Goal: Task Accomplishment & Management: Complete application form

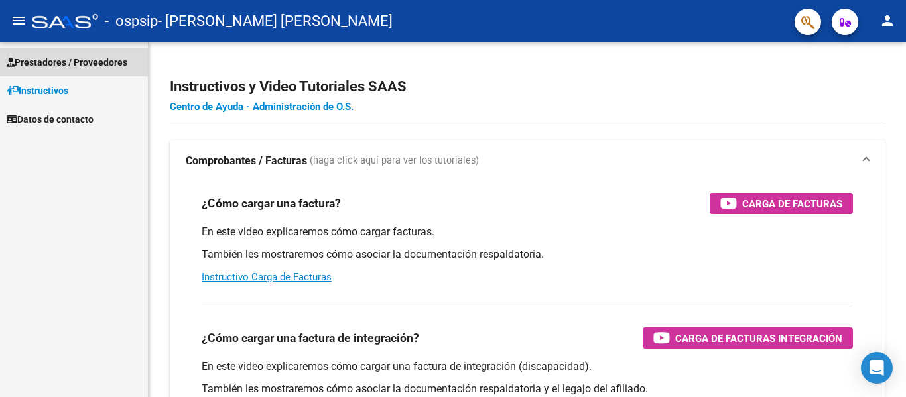
click at [90, 59] on span "Prestadores / Proveedores" at bounding box center [67, 62] width 121 height 15
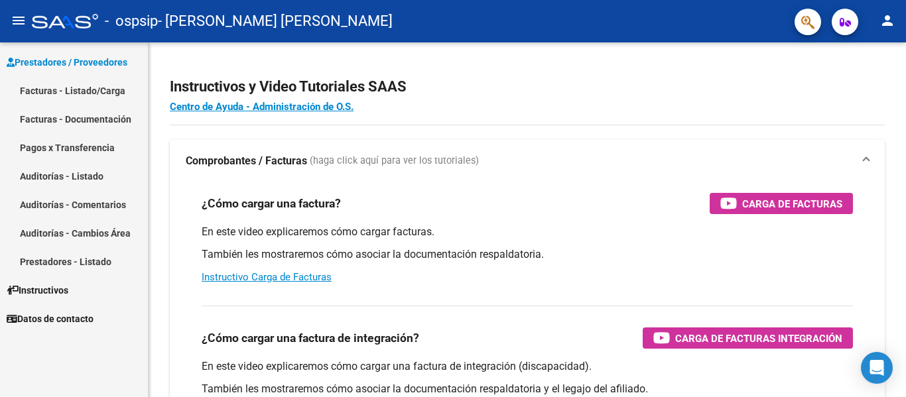
click at [95, 88] on link "Facturas - Listado/Carga" at bounding box center [74, 90] width 148 height 29
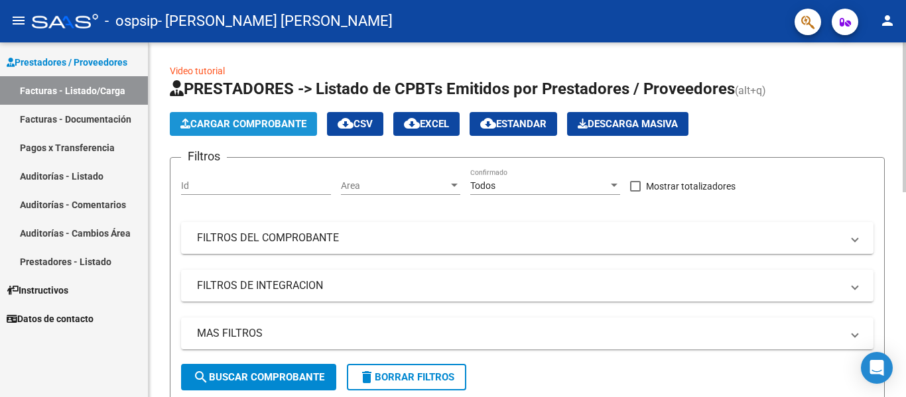
click at [251, 131] on button "Cargar Comprobante" at bounding box center [243, 124] width 147 height 24
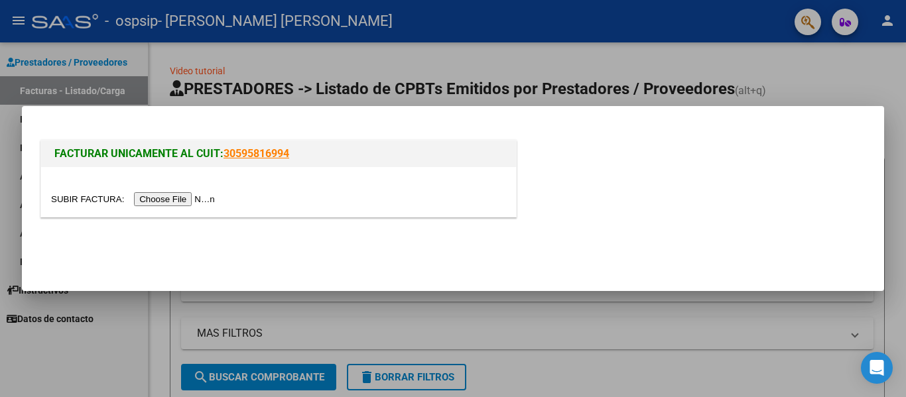
click at [183, 198] on input "file" at bounding box center [135, 199] width 168 height 14
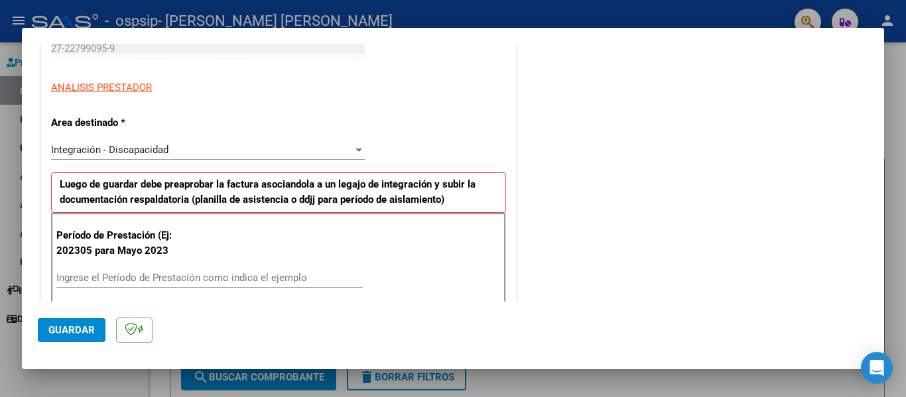
scroll to position [332, 0]
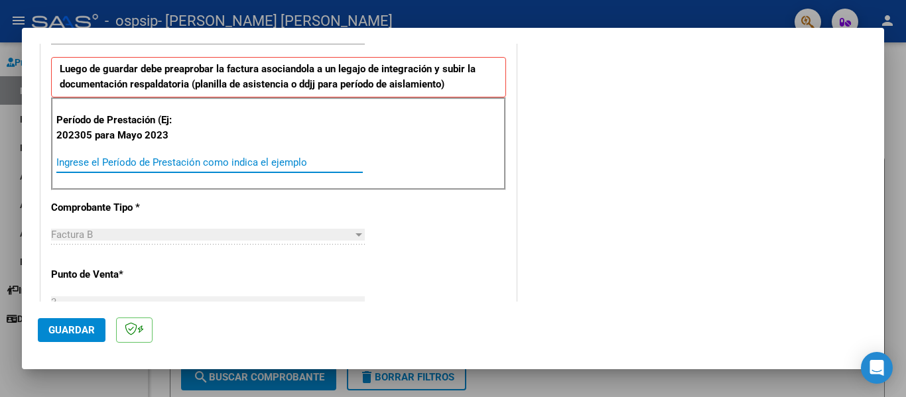
click at [117, 165] on input "Ingrese el Período de Prestación como indica el ejemplo" at bounding box center [209, 163] width 307 height 12
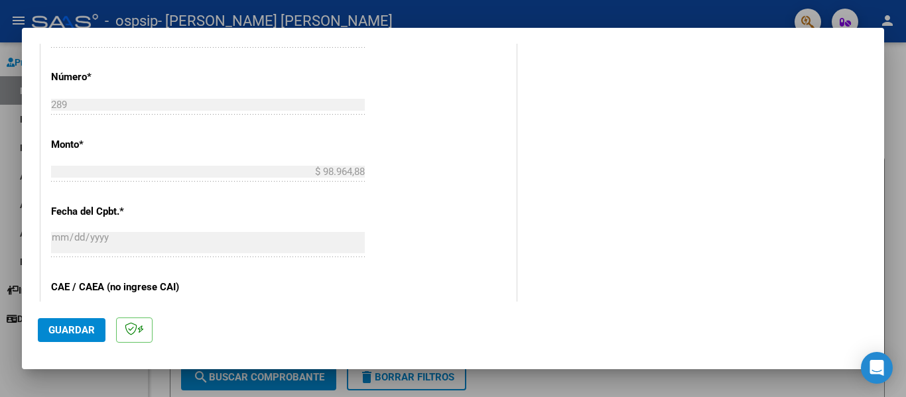
scroll to position [664, 0]
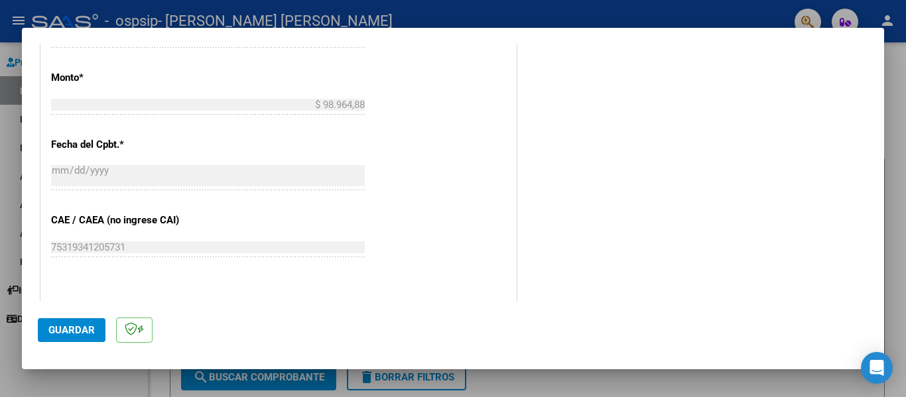
type input "202506"
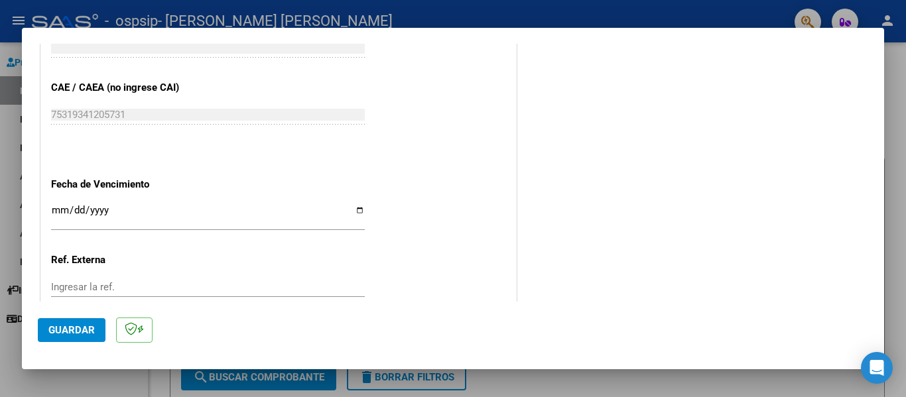
scroll to position [863, 0]
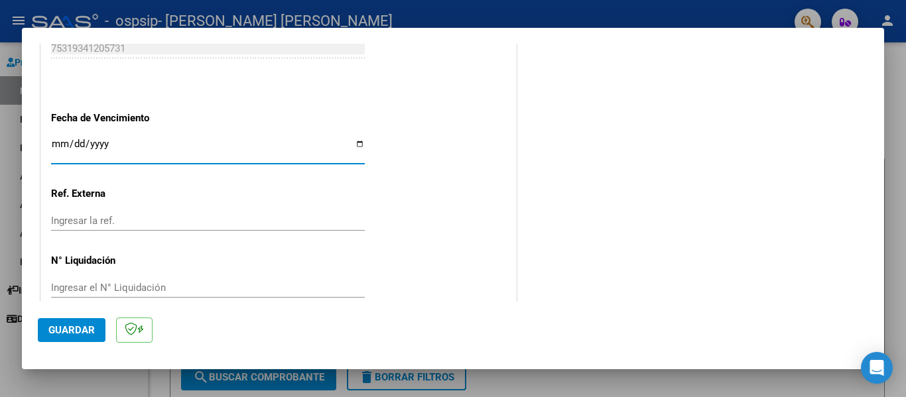
click at [56, 144] on input "Ingresar la fecha" at bounding box center [208, 149] width 314 height 21
type input "2025-07-30"
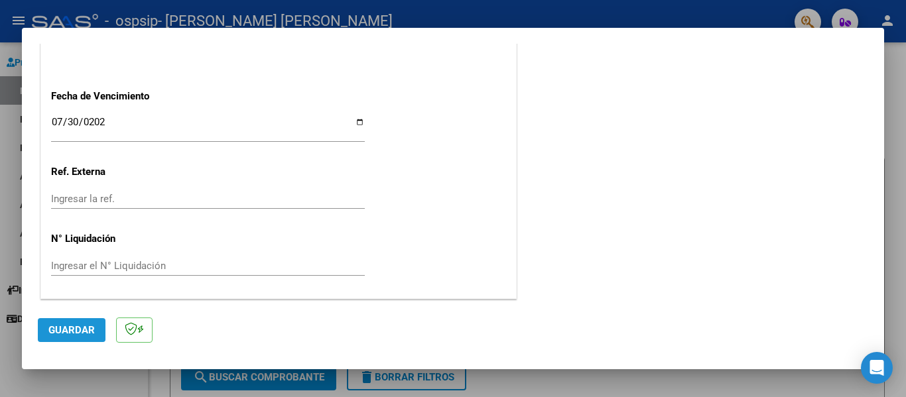
click at [71, 328] on span "Guardar" at bounding box center [71, 330] width 46 height 12
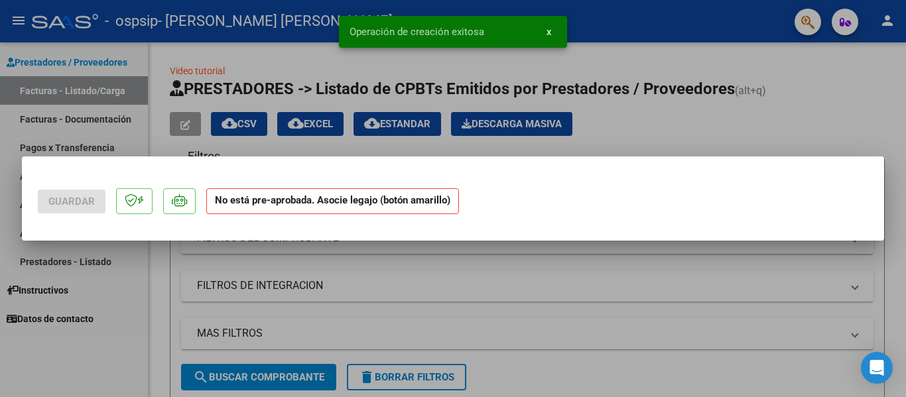
scroll to position [0, 0]
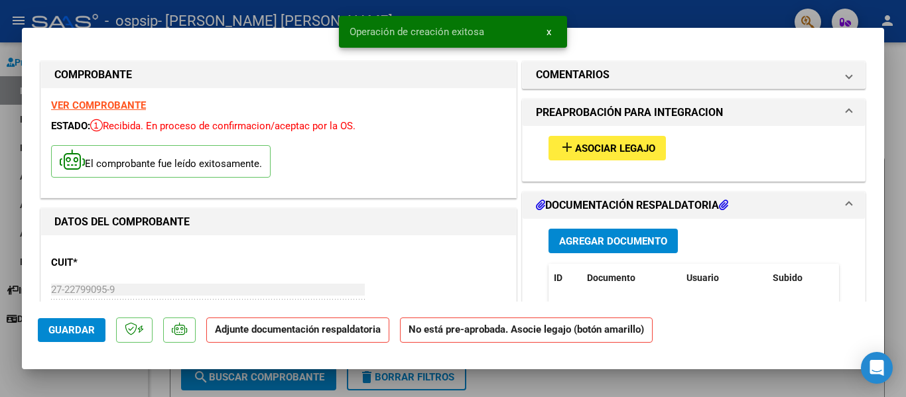
click at [587, 150] on span "Asociar Legajo" at bounding box center [615, 149] width 80 height 12
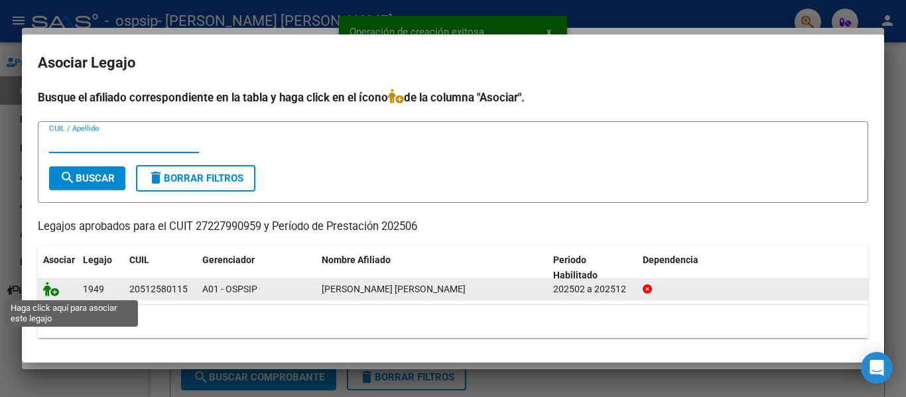
click at [48, 290] on icon at bounding box center [51, 289] width 16 height 15
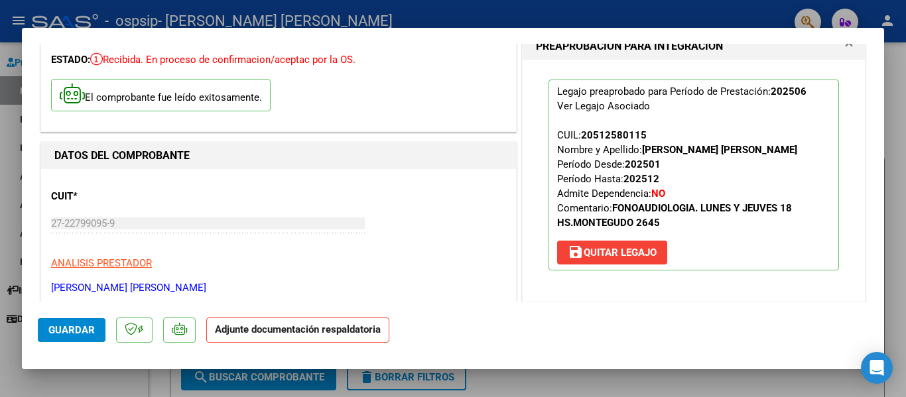
scroll to position [199, 0]
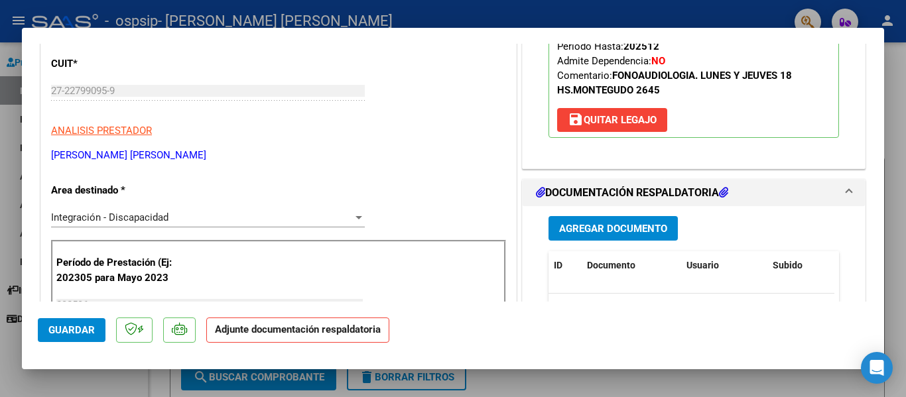
click at [72, 334] on span "Guardar" at bounding box center [71, 330] width 46 height 12
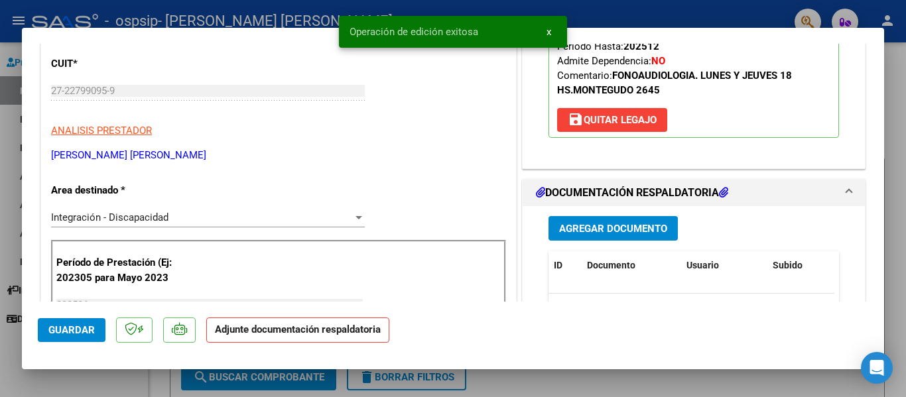
click at [619, 231] on span "Agregar Documento" at bounding box center [613, 229] width 108 height 12
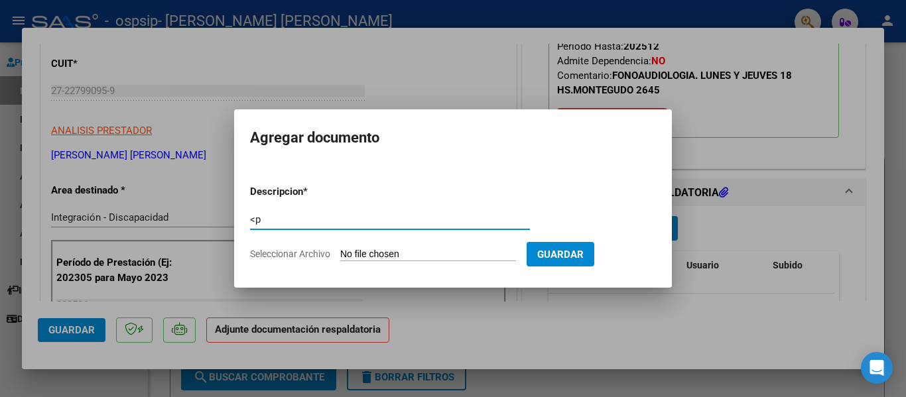
type input "<"
type input "Planilla de asistencia"
click at [439, 250] on input "Seleccionar Archivo" at bounding box center [428, 255] width 176 height 13
type input "C:\fakepath\Asistencia Junio Alderete Matías .pdf"
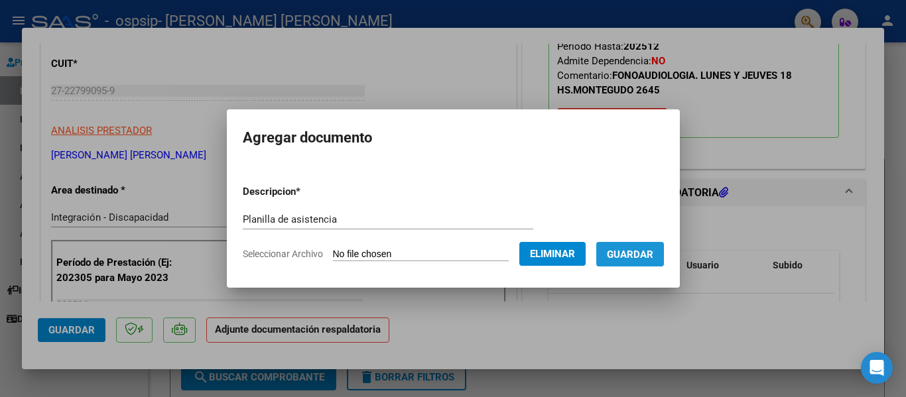
click at [640, 256] on span "Guardar" at bounding box center [630, 255] width 46 height 12
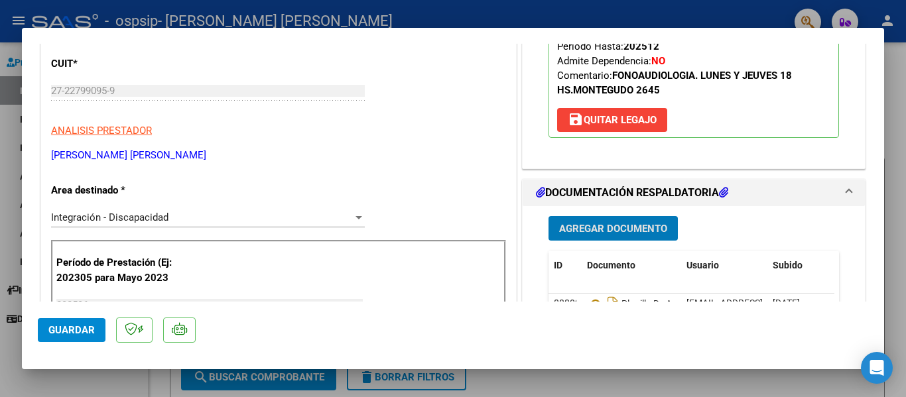
click at [593, 226] on span "Agregar Documento" at bounding box center [613, 229] width 108 height 12
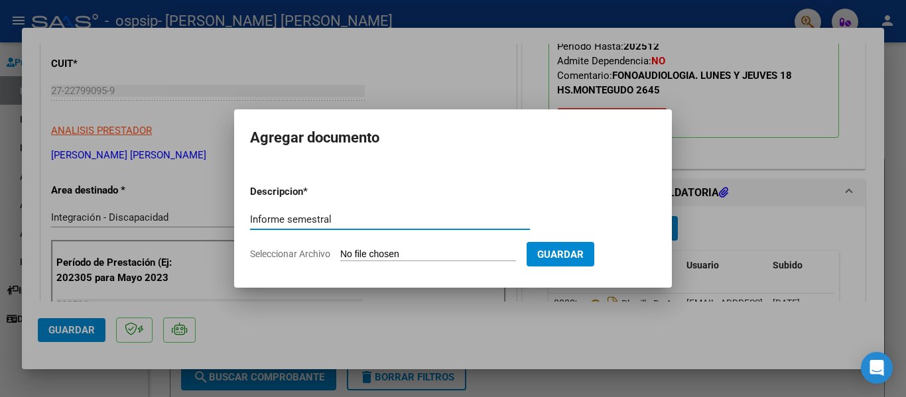
type input "Informe semestral"
click at [371, 252] on input "Seleccionar Archivo" at bounding box center [428, 255] width 176 height 13
type input "C:\fakepath\Informe semestral Matias Alderete 2025.pdf"
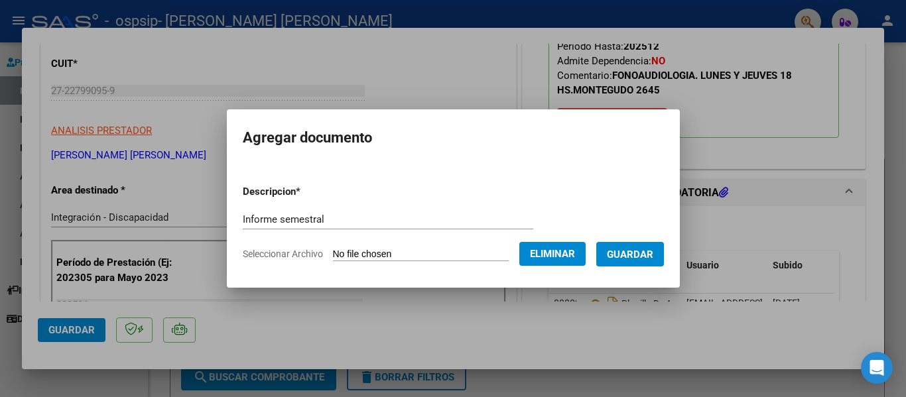
click at [638, 254] on span "Guardar" at bounding box center [630, 255] width 46 height 12
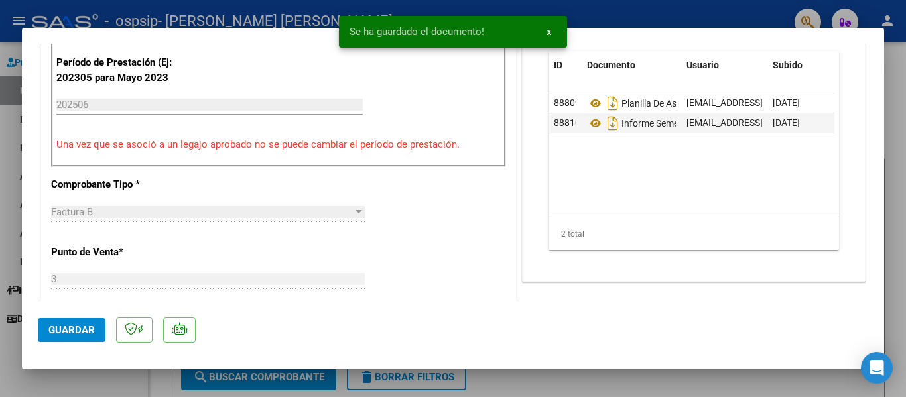
scroll to position [464, 0]
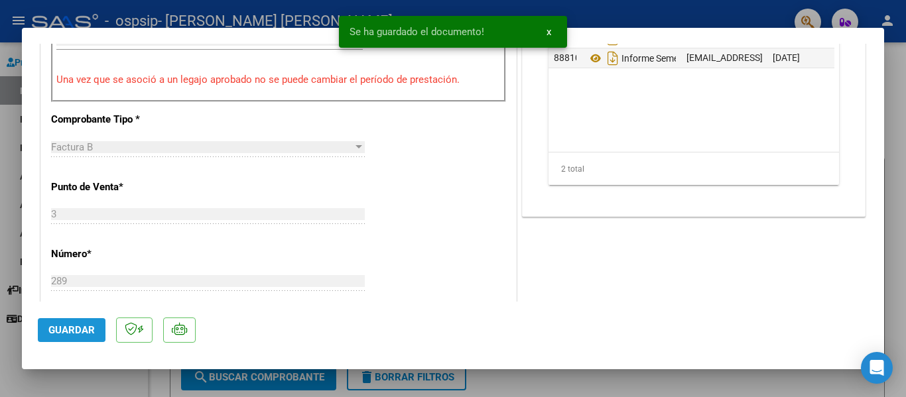
click at [71, 330] on span "Guardar" at bounding box center [71, 330] width 46 height 12
click at [892, 58] on div at bounding box center [453, 198] width 906 height 397
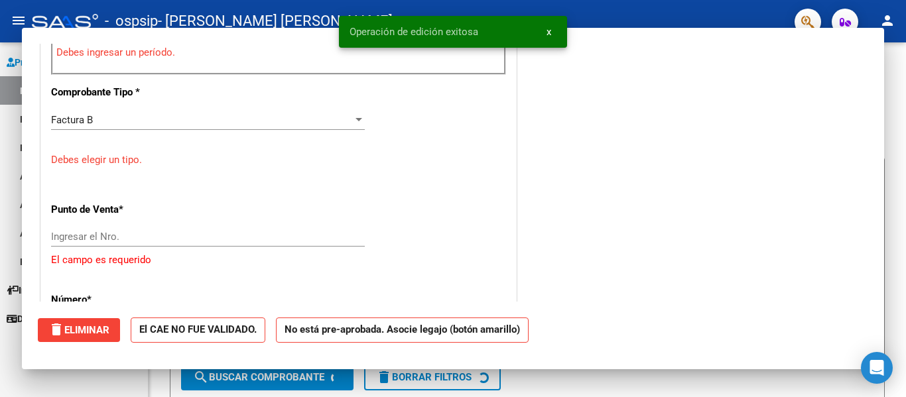
scroll to position [0, 0]
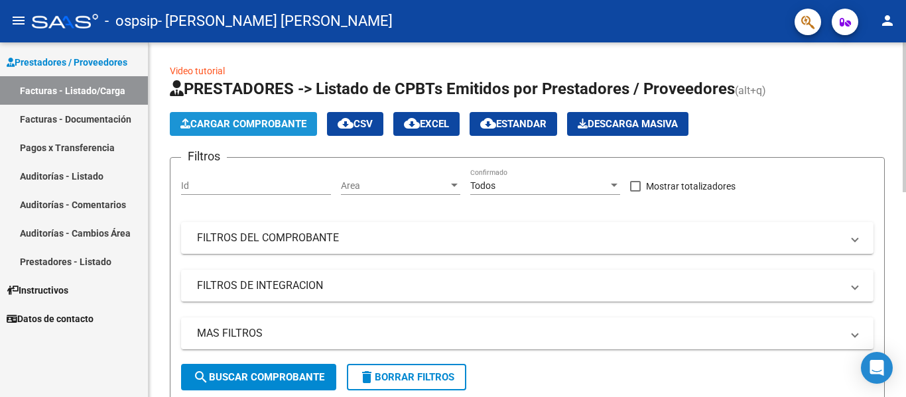
click at [270, 127] on span "Cargar Comprobante" at bounding box center [243, 124] width 126 height 12
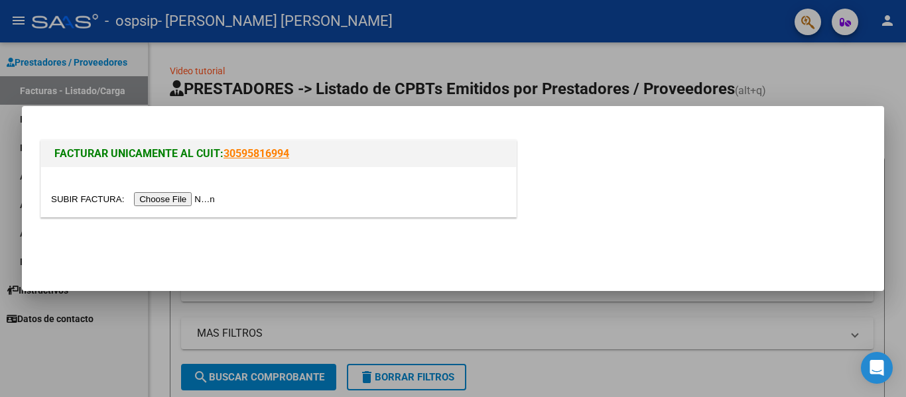
click at [176, 196] on input "file" at bounding box center [135, 199] width 168 height 14
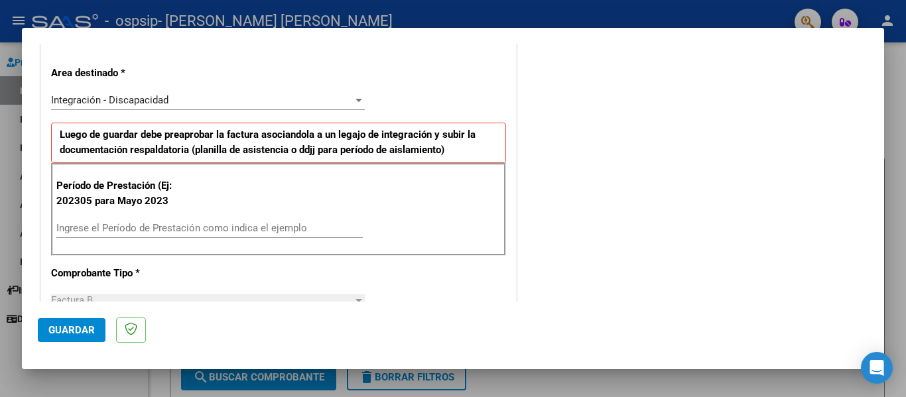
scroll to position [332, 0]
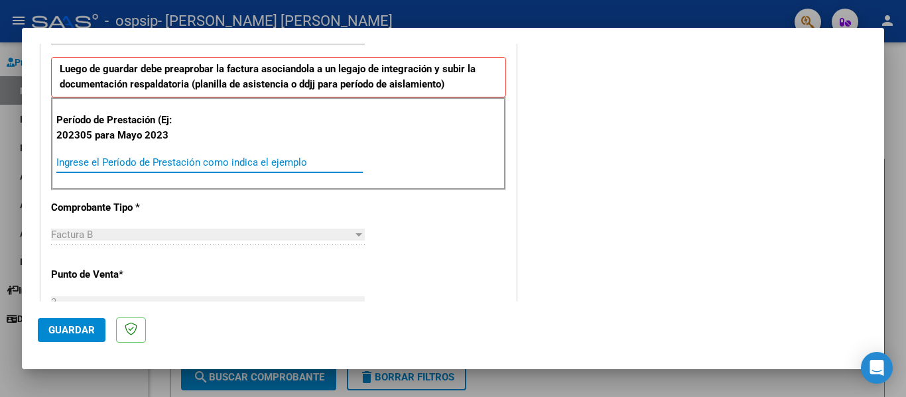
click at [126, 163] on input "Ingrese el Período de Prestación como indica el ejemplo" at bounding box center [209, 163] width 307 height 12
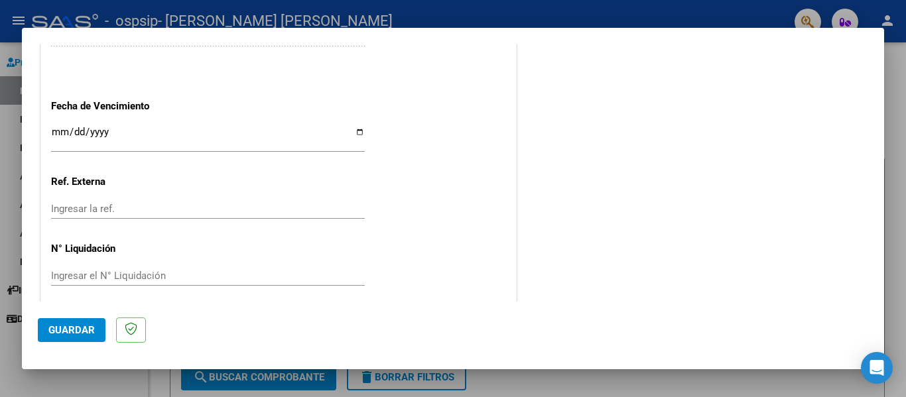
scroll to position [885, 0]
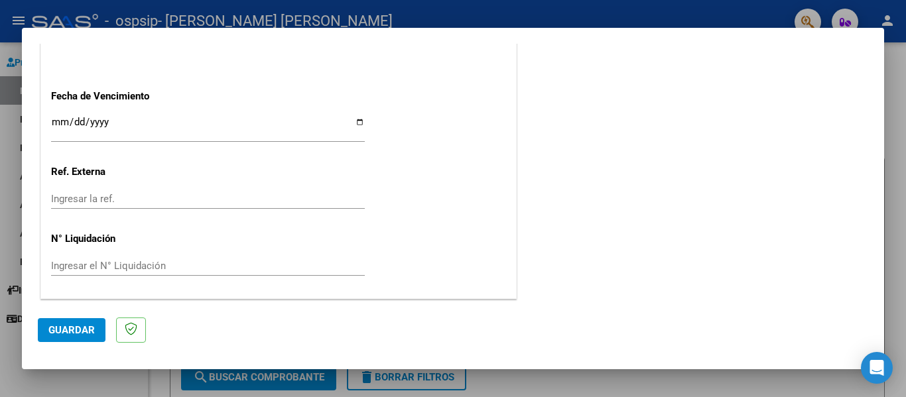
type input "202507"
click at [65, 129] on input "Ingresar la fecha" at bounding box center [208, 127] width 314 height 21
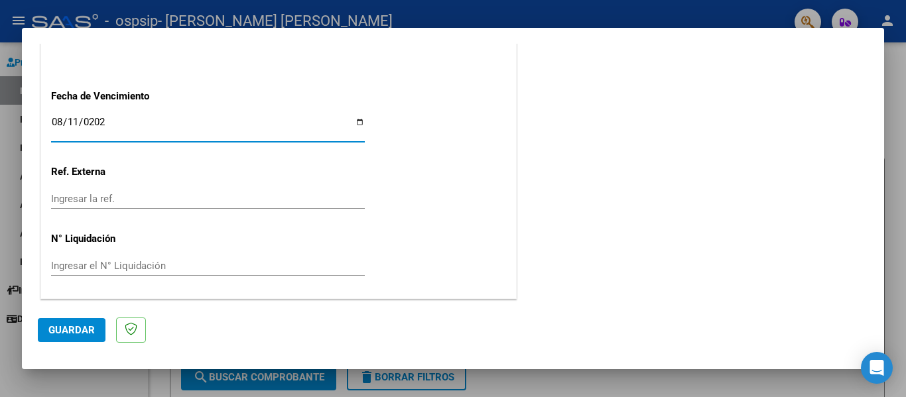
type input "[DATE]"
click at [72, 326] on span "Guardar" at bounding box center [71, 330] width 46 height 12
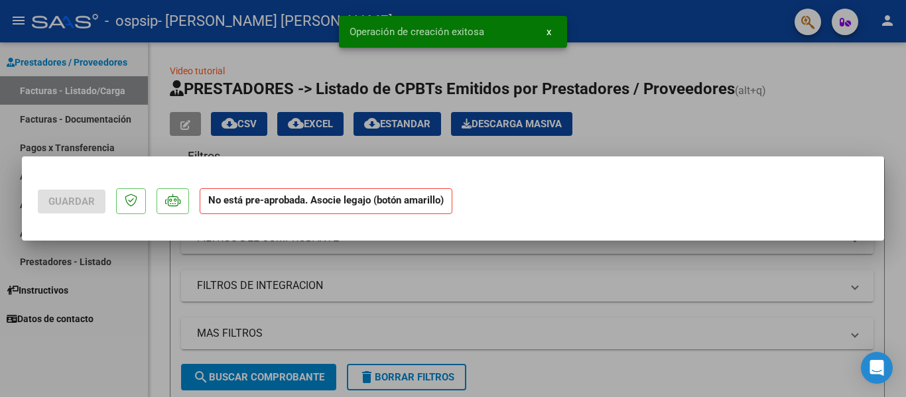
scroll to position [0, 0]
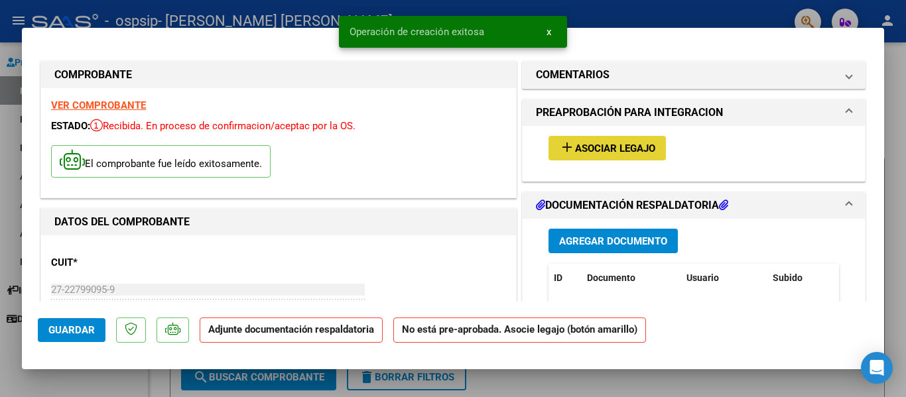
click at [612, 148] on span "Asociar Legajo" at bounding box center [615, 149] width 80 height 12
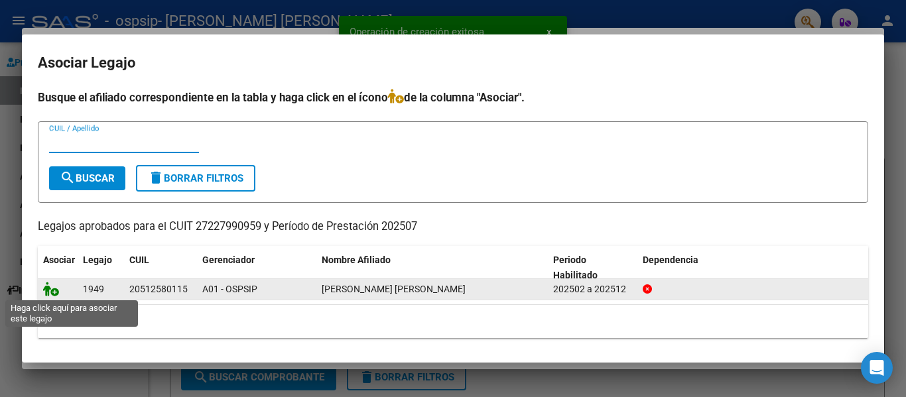
click at [54, 291] on icon at bounding box center [51, 289] width 16 height 15
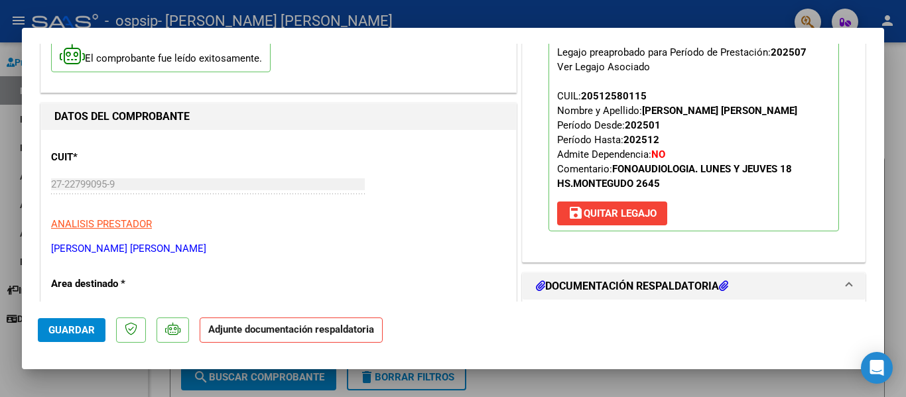
scroll to position [204, 0]
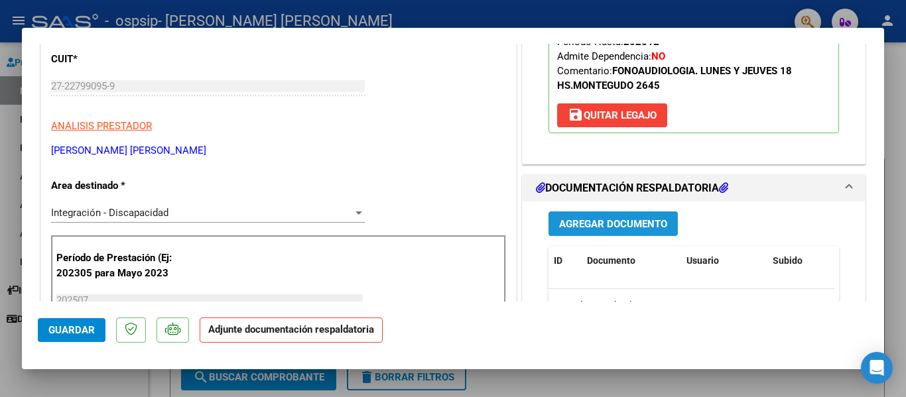
click at [612, 226] on span "Agregar Documento" at bounding box center [613, 224] width 108 height 12
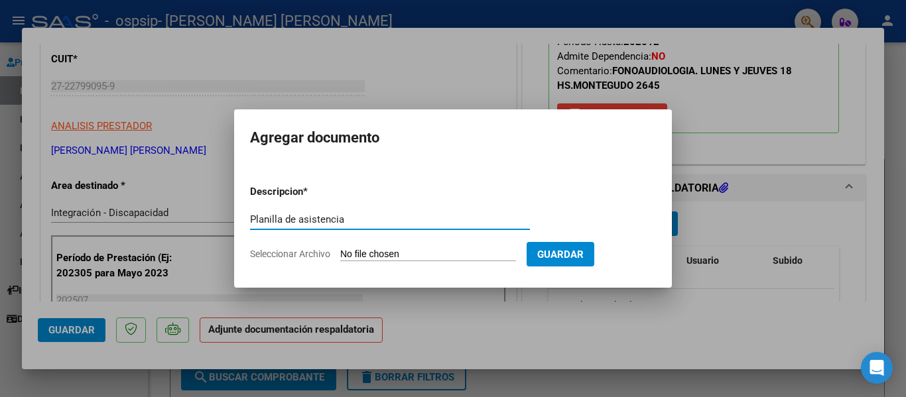
type input "Planilla de asistencia"
click at [399, 253] on input "Seleccionar Archivo" at bounding box center [428, 255] width 176 height 13
type input "C:\fakepath\Asistencia Julio Alderete Matias.pdf"
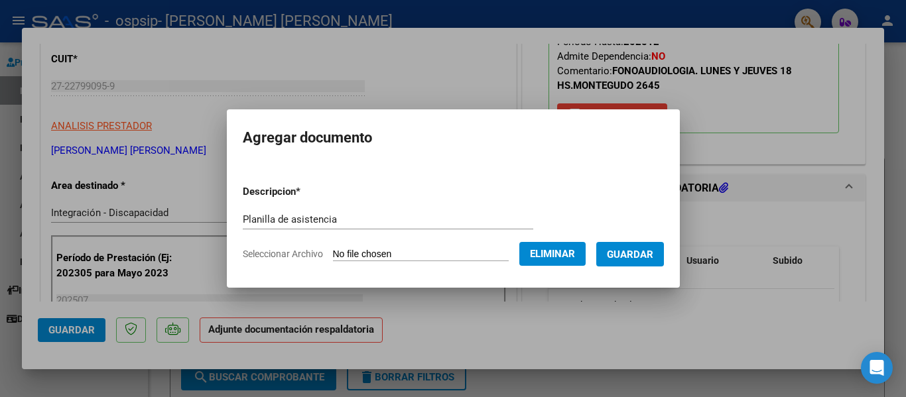
click at [632, 255] on span "Guardar" at bounding box center [630, 255] width 46 height 12
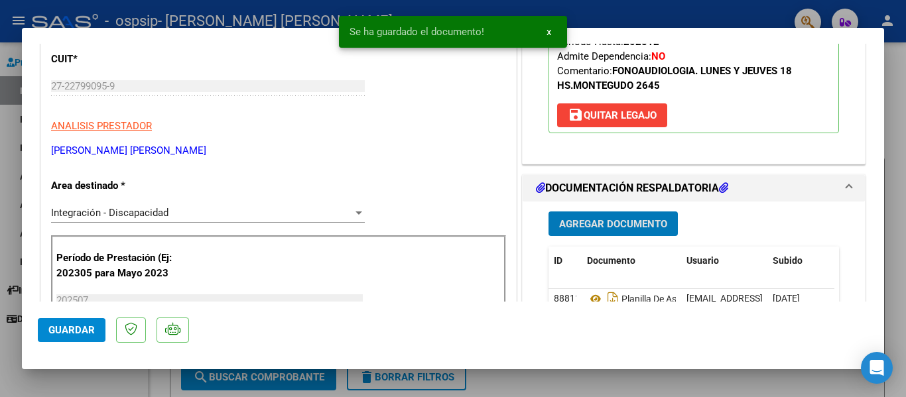
click at [86, 336] on span "Guardar" at bounding box center [71, 330] width 46 height 12
click at [719, 9] on div at bounding box center [453, 198] width 906 height 397
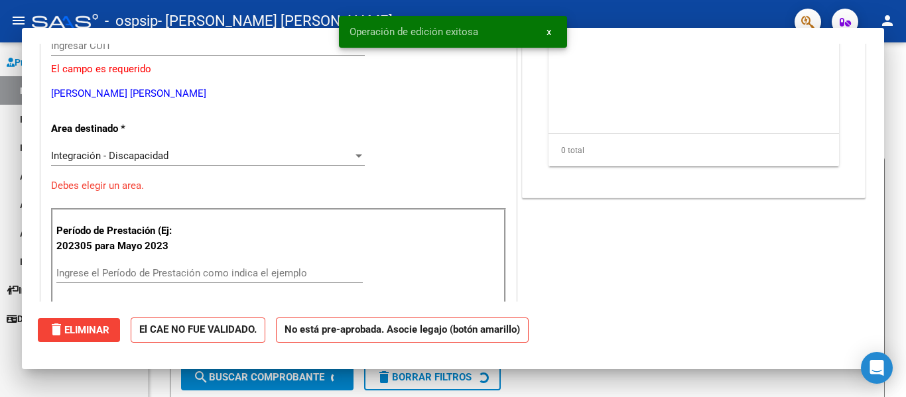
scroll to position [0, 0]
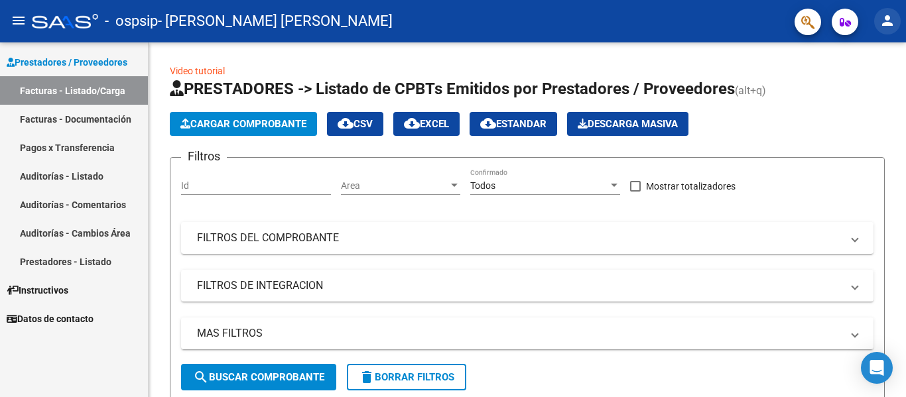
click at [888, 23] on mat-icon "person" at bounding box center [888, 21] width 16 height 16
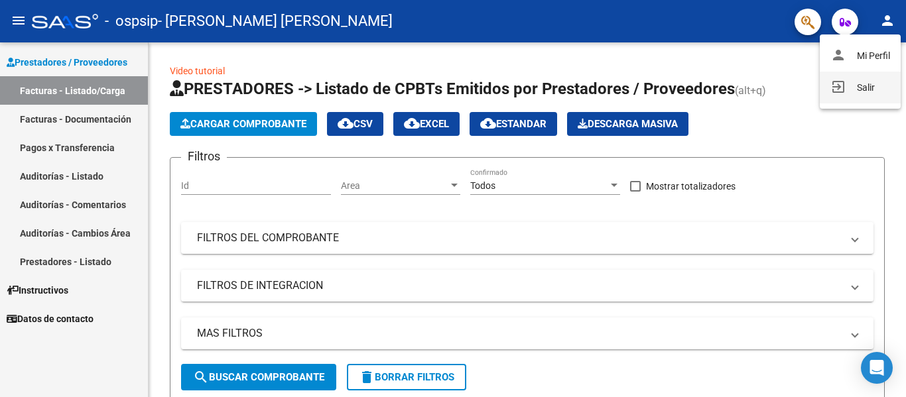
click at [835, 89] on mat-icon "exit_to_app" at bounding box center [839, 87] width 16 height 16
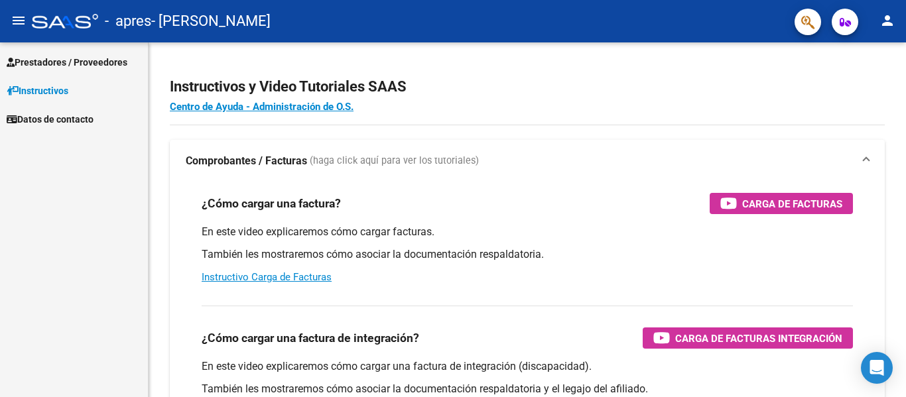
click at [84, 59] on span "Prestadores / Proveedores" at bounding box center [67, 62] width 121 height 15
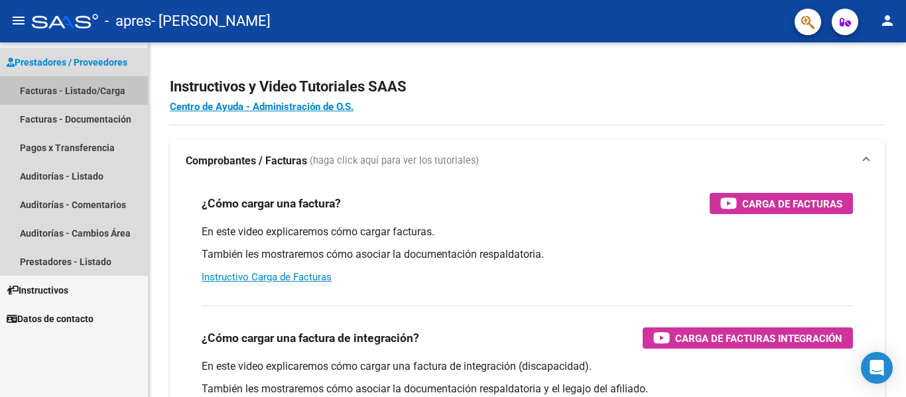
click at [80, 89] on link "Facturas - Listado/Carga" at bounding box center [74, 90] width 148 height 29
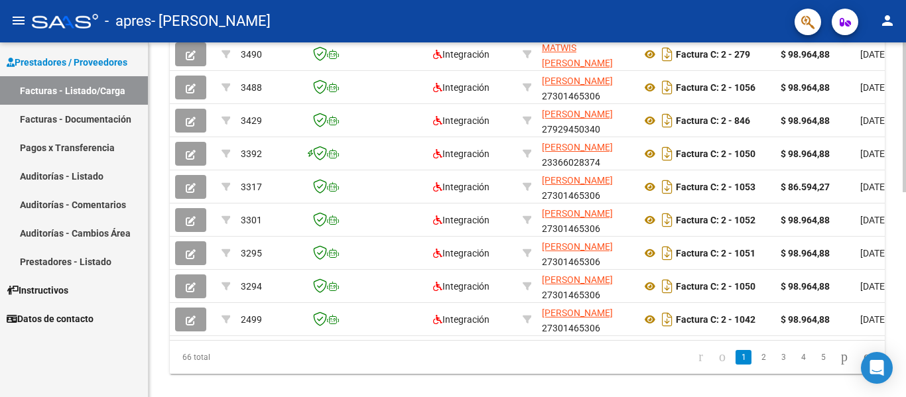
scroll to position [221, 0]
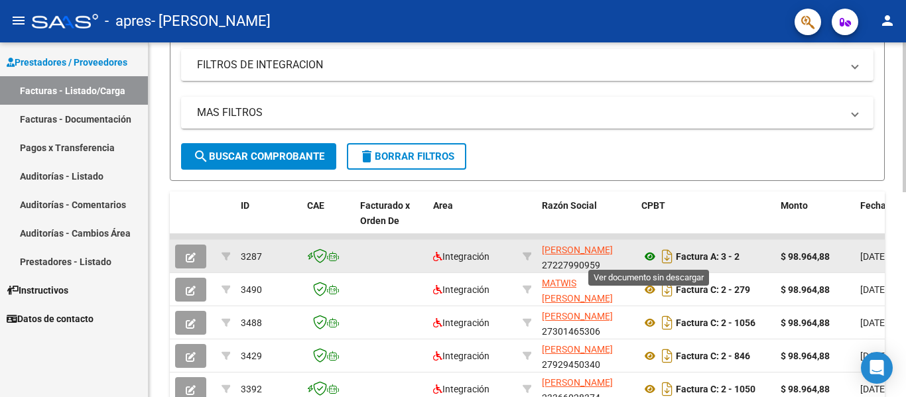
click at [652, 259] on icon at bounding box center [650, 257] width 17 height 16
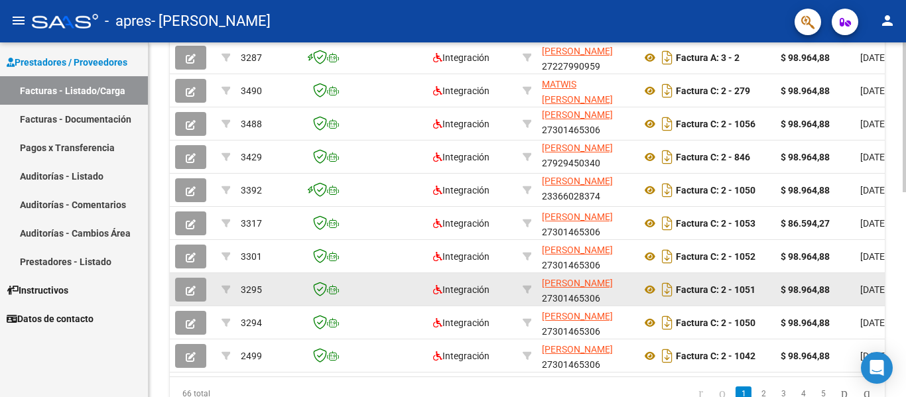
scroll to position [486, 0]
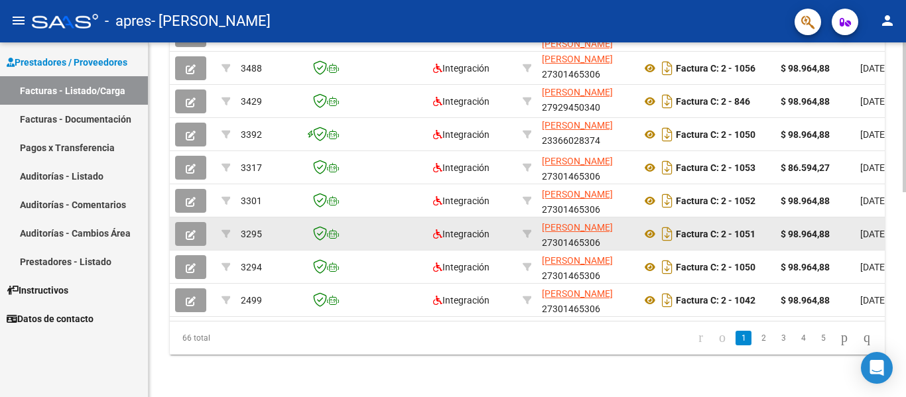
click at [756, 337] on link "2" at bounding box center [764, 338] width 16 height 15
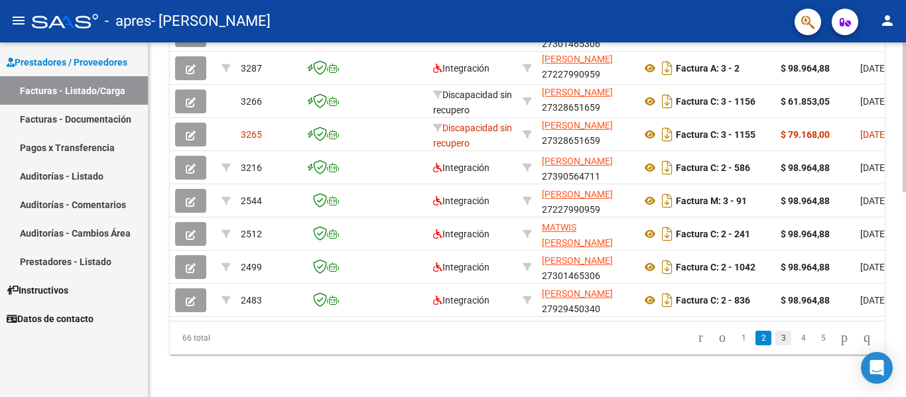
click at [776, 334] on link "3" at bounding box center [784, 338] width 16 height 15
click at [796, 336] on link "4" at bounding box center [804, 338] width 16 height 15
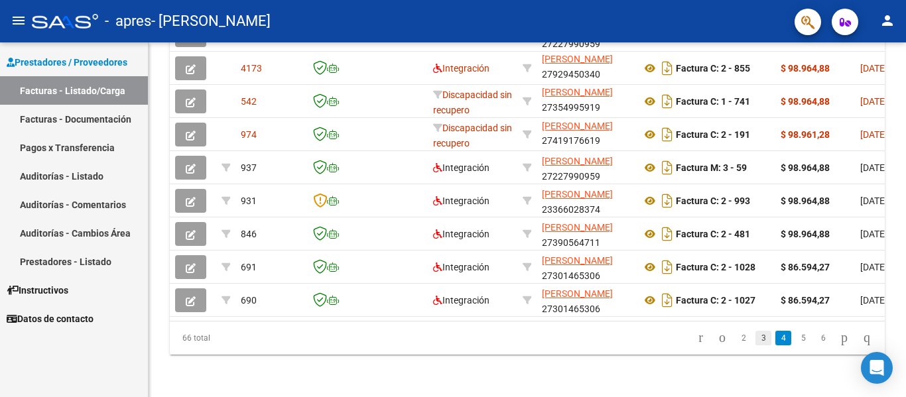
click at [756, 338] on link "3" at bounding box center [764, 338] width 16 height 15
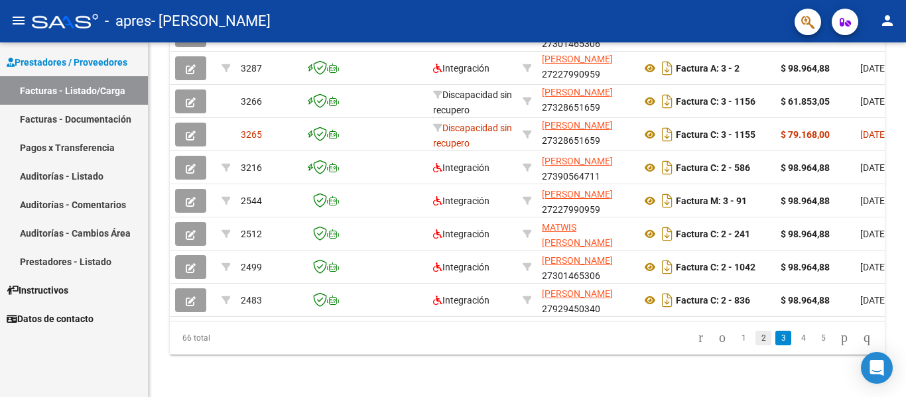
click at [756, 338] on link "2" at bounding box center [764, 338] width 16 height 15
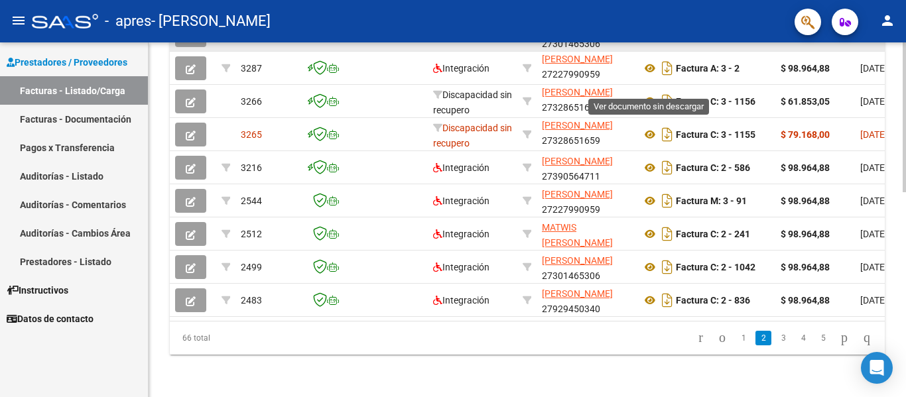
scroll to position [420, 0]
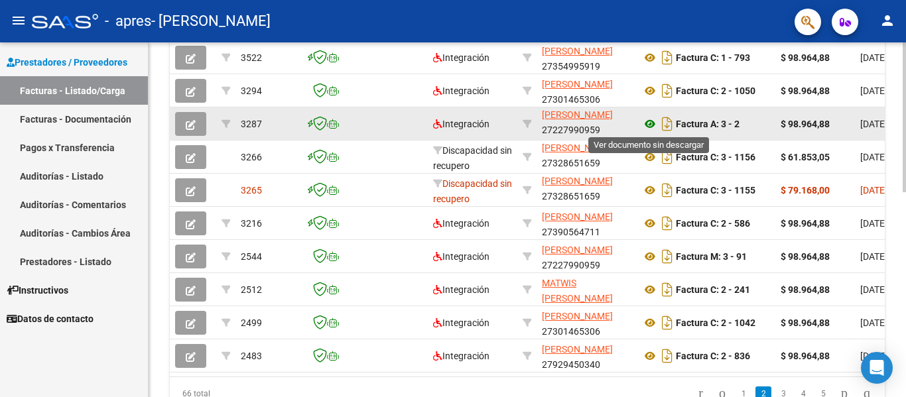
click at [649, 127] on icon at bounding box center [650, 124] width 17 height 16
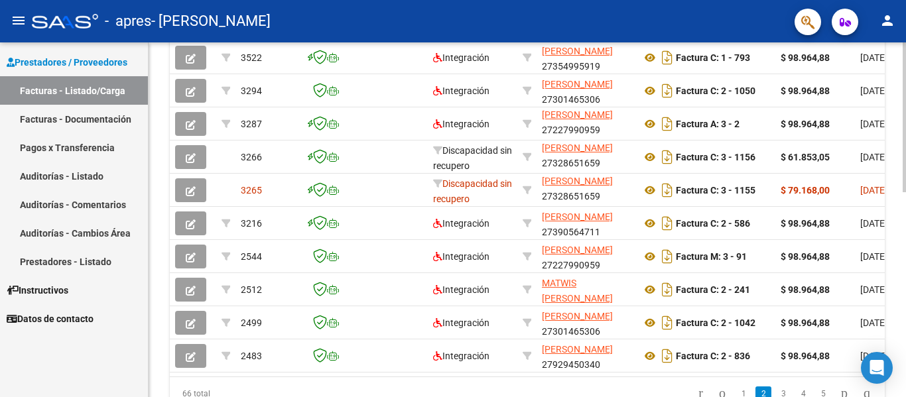
scroll to position [486, 0]
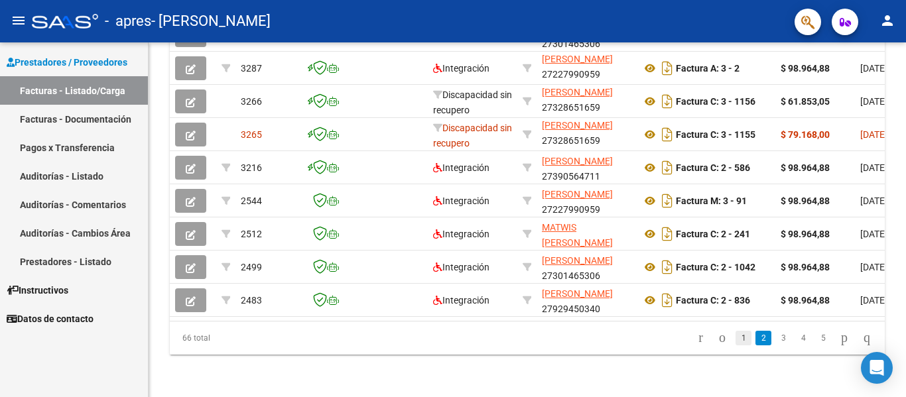
click at [736, 342] on link "1" at bounding box center [744, 338] width 16 height 15
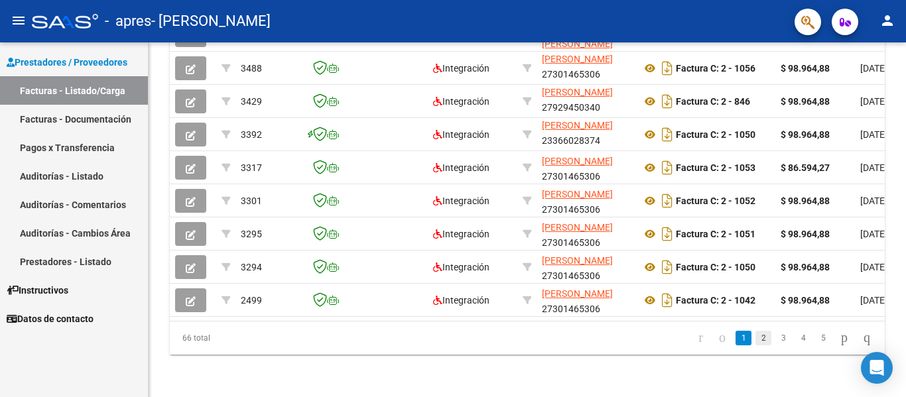
click at [756, 344] on link "2" at bounding box center [764, 338] width 16 height 15
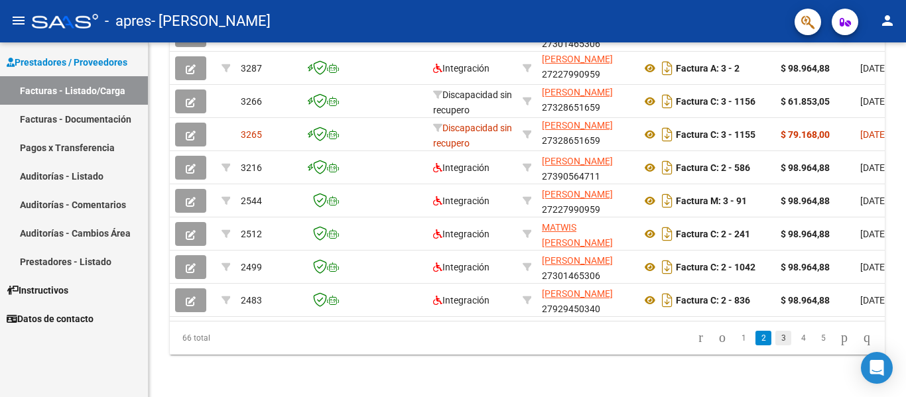
click at [776, 340] on link "3" at bounding box center [784, 338] width 16 height 15
click at [798, 336] on li "4" at bounding box center [804, 338] width 20 height 23
click at [796, 336] on link "4" at bounding box center [804, 338] width 16 height 15
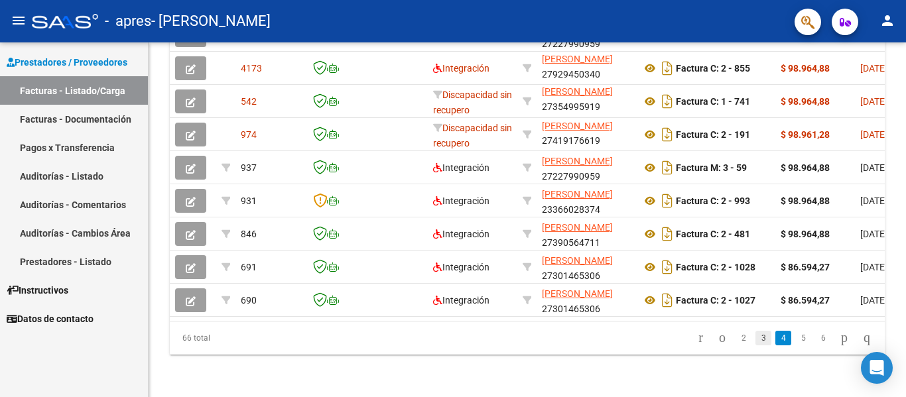
click at [756, 332] on link "3" at bounding box center [764, 338] width 16 height 15
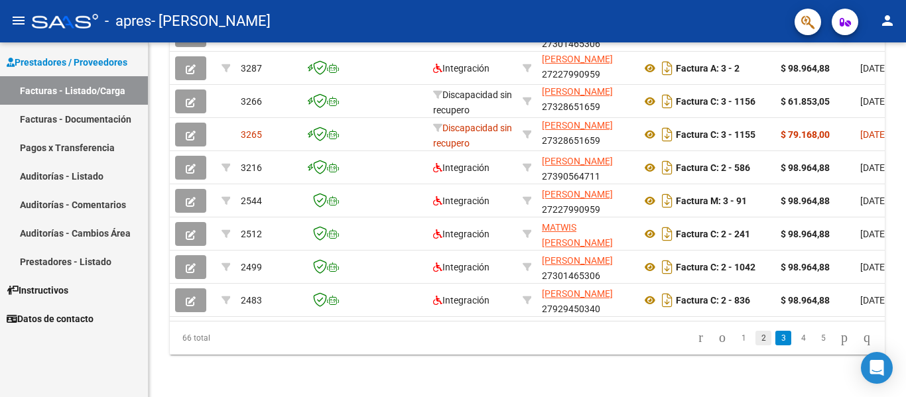
click at [756, 341] on link "2" at bounding box center [764, 338] width 16 height 15
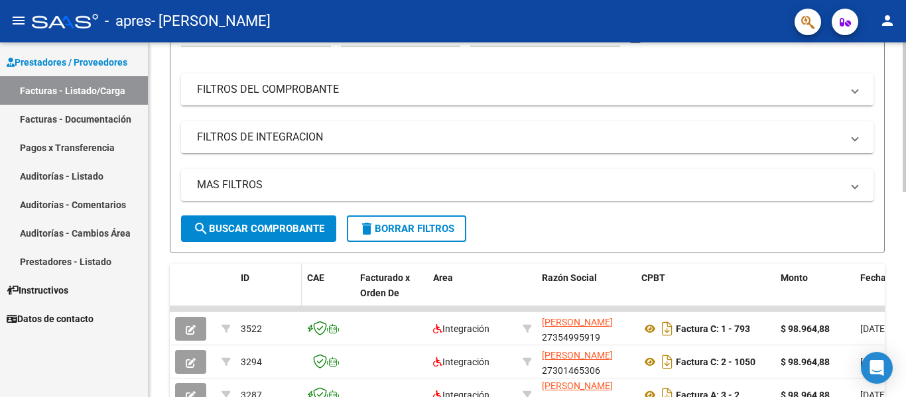
scroll to position [199, 0]
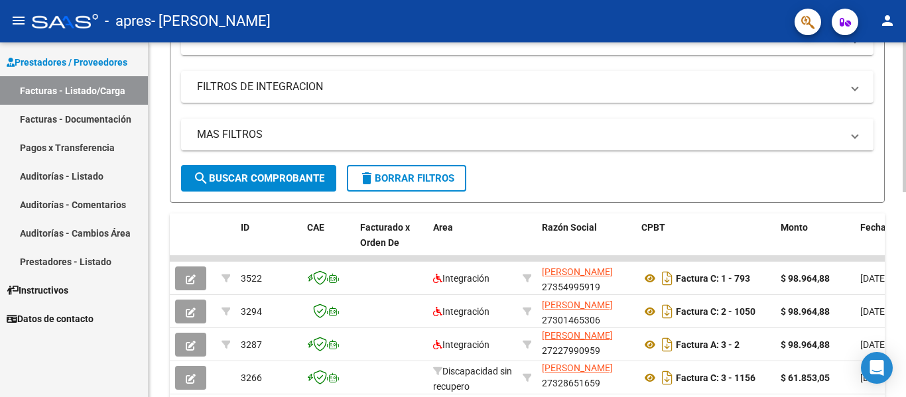
click at [298, 184] on span "search Buscar Comprobante" at bounding box center [258, 179] width 131 height 12
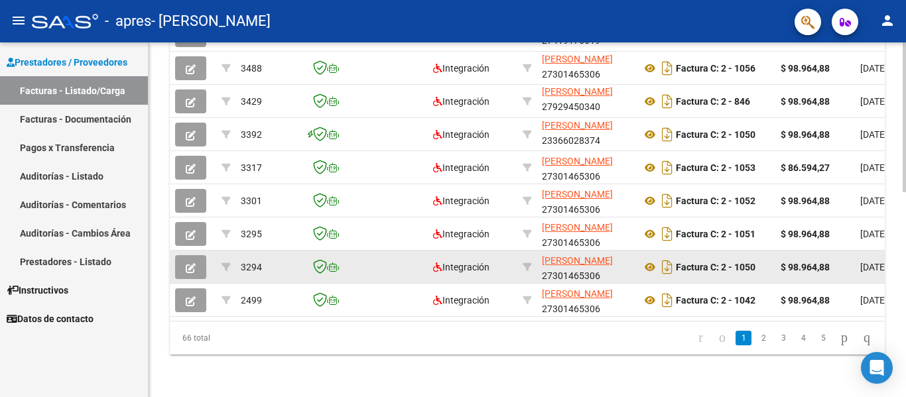
scroll to position [486, 0]
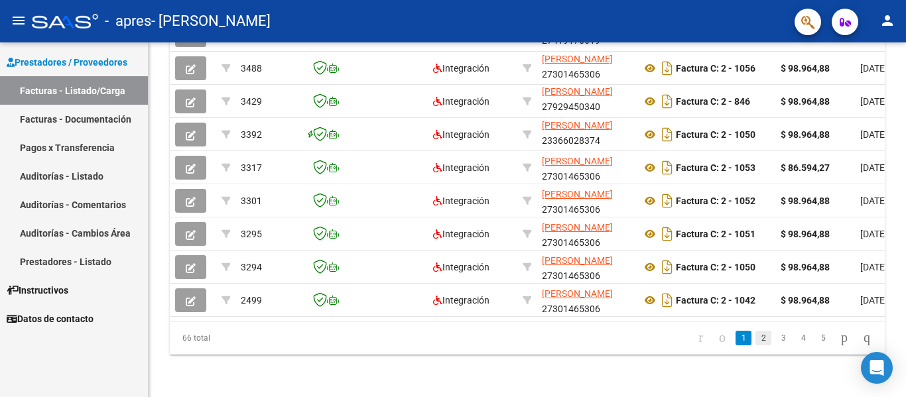
click at [756, 344] on link "2" at bounding box center [764, 338] width 16 height 15
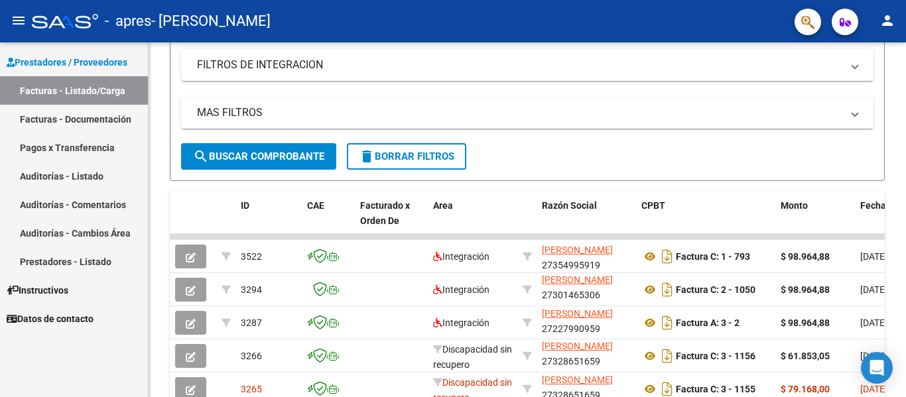
scroll to position [155, 0]
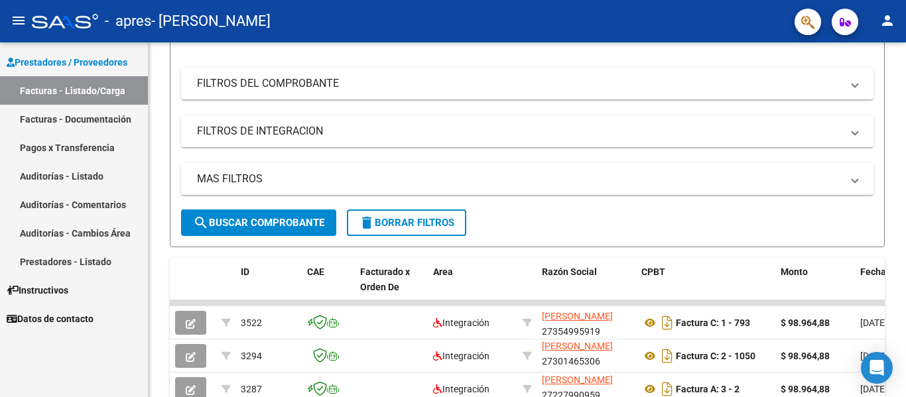
click at [277, 130] on mat-panel-title "FILTROS DE INTEGRACION" at bounding box center [519, 131] width 645 height 15
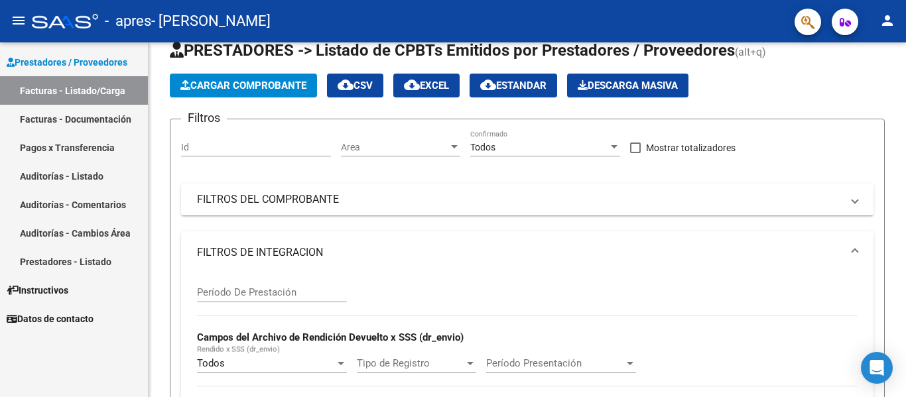
scroll to position [22, 0]
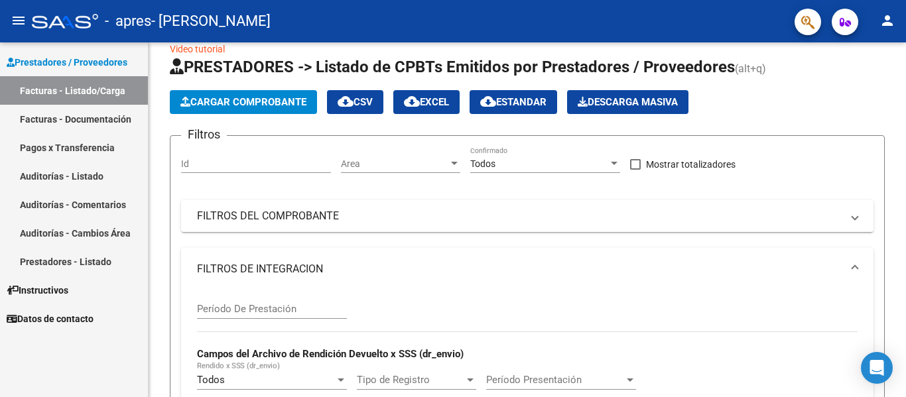
click at [389, 165] on span "Area" at bounding box center [394, 164] width 107 height 11
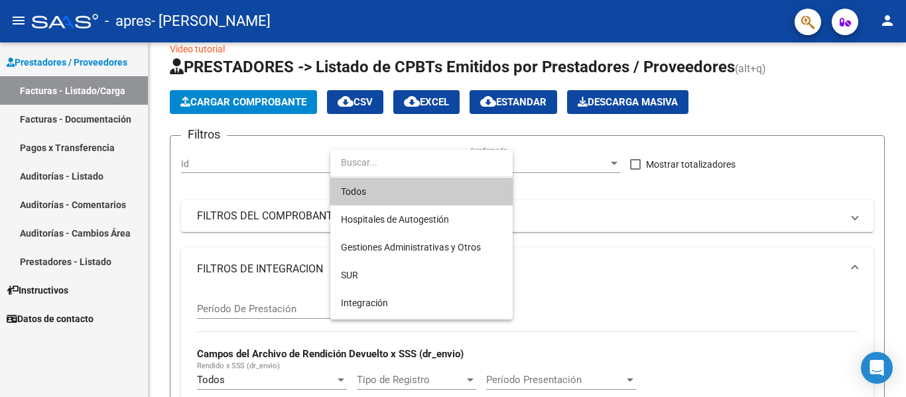
click at [390, 165] on input "dropdown search" at bounding box center [421, 163] width 182 height 28
click at [827, 111] on div at bounding box center [453, 198] width 906 height 397
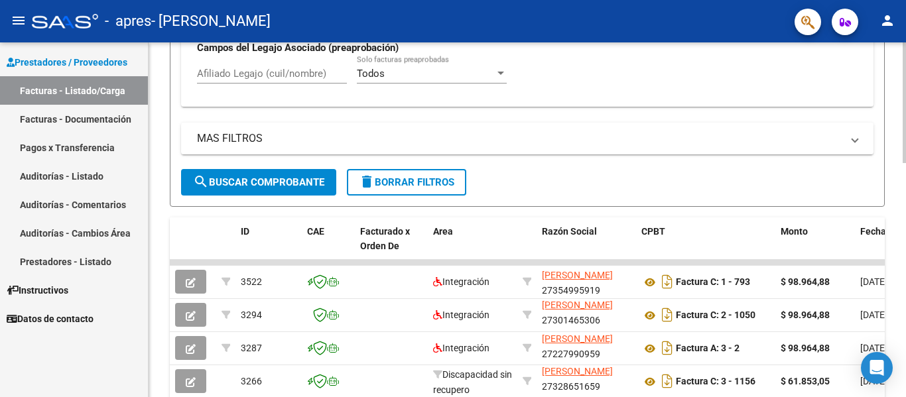
scroll to position [420, 0]
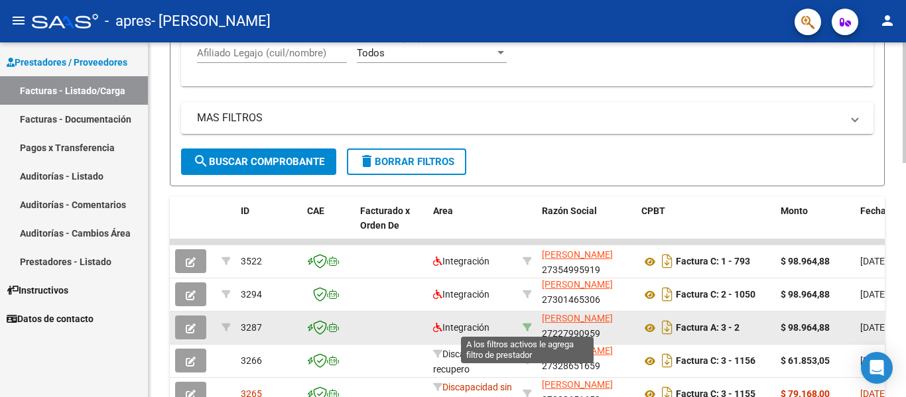
click at [523, 323] on icon at bounding box center [527, 327] width 9 height 9
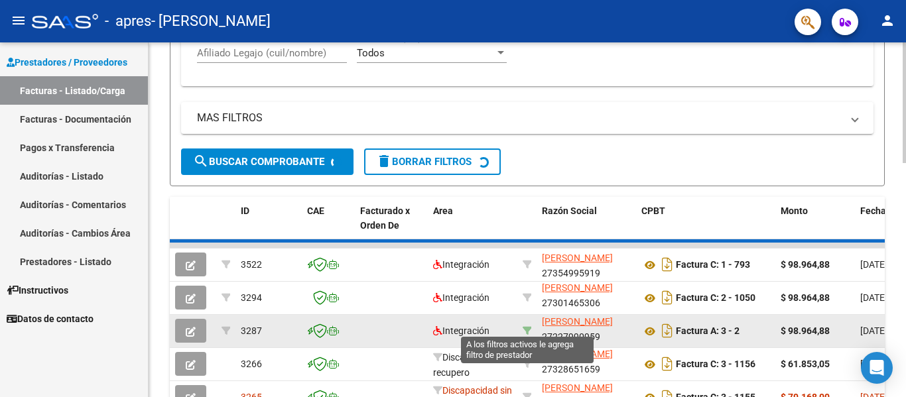
type input "27227990959"
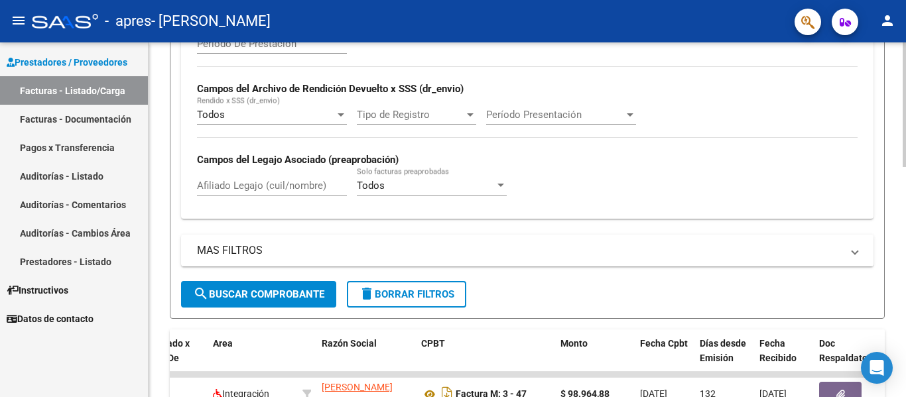
scroll to position [0, 0]
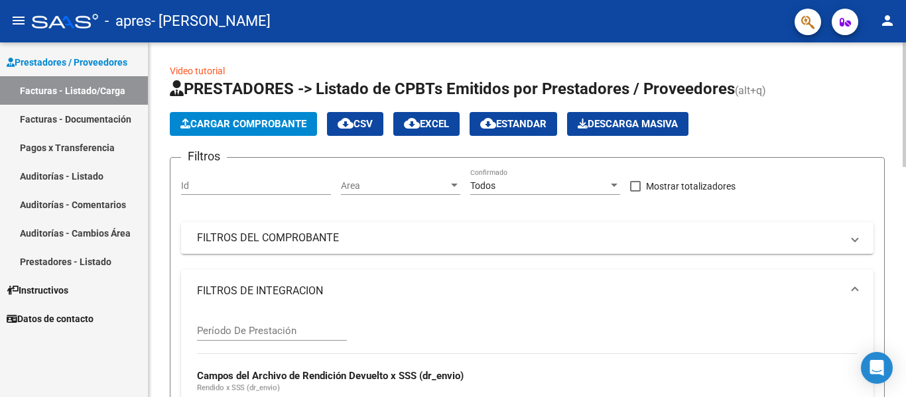
click at [249, 123] on span "Cargar Comprobante" at bounding box center [243, 124] width 126 height 12
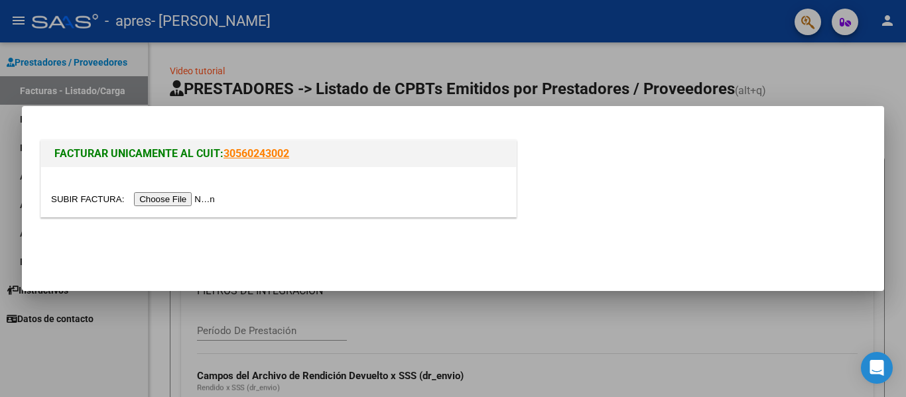
click at [193, 199] on input "file" at bounding box center [135, 199] width 168 height 14
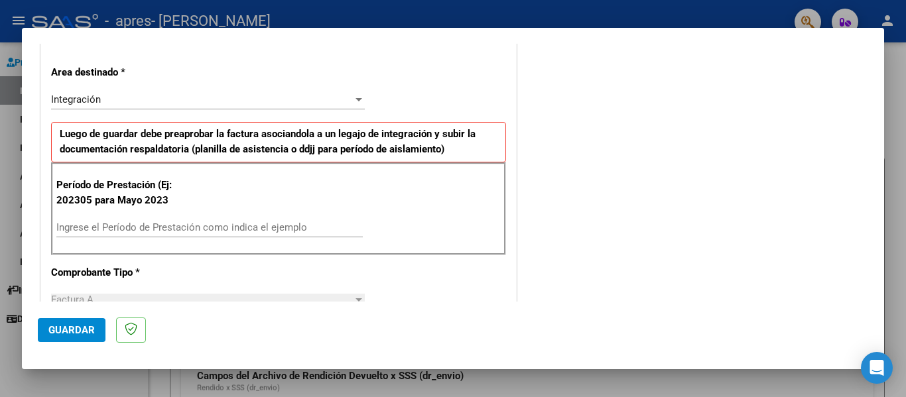
scroll to position [332, 0]
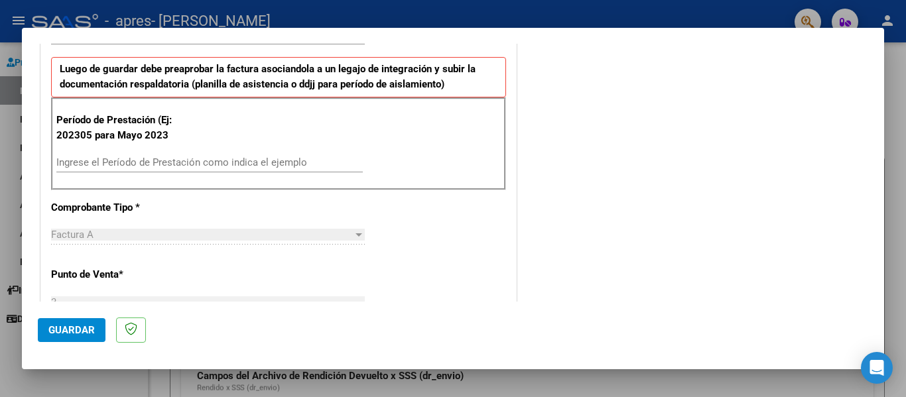
click at [87, 172] on div "Ingrese el Período de Prestación como indica el ejemplo" at bounding box center [209, 163] width 307 height 20
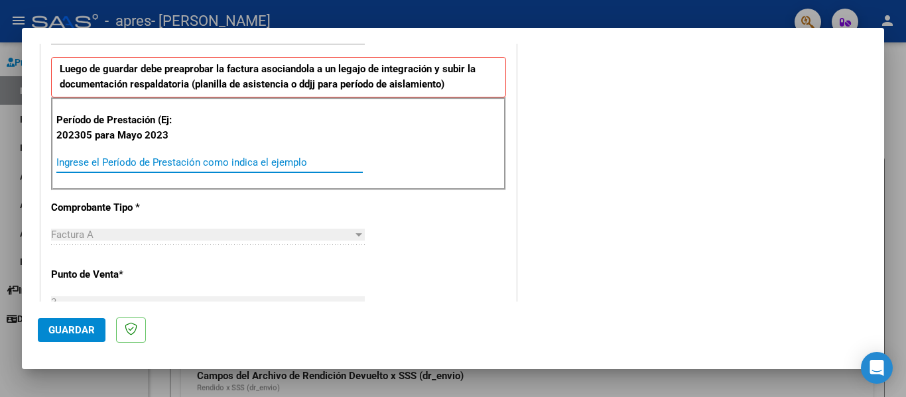
click at [86, 165] on input "Ingrese el Período de Prestación como indica el ejemplo" at bounding box center [209, 163] width 307 height 12
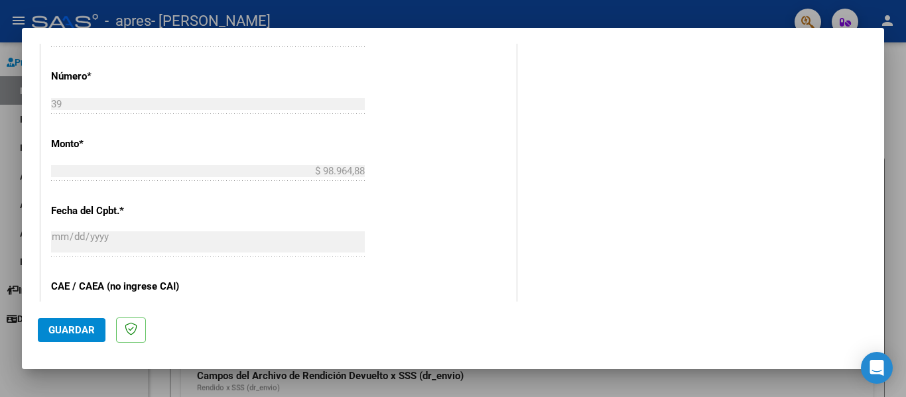
scroll to position [796, 0]
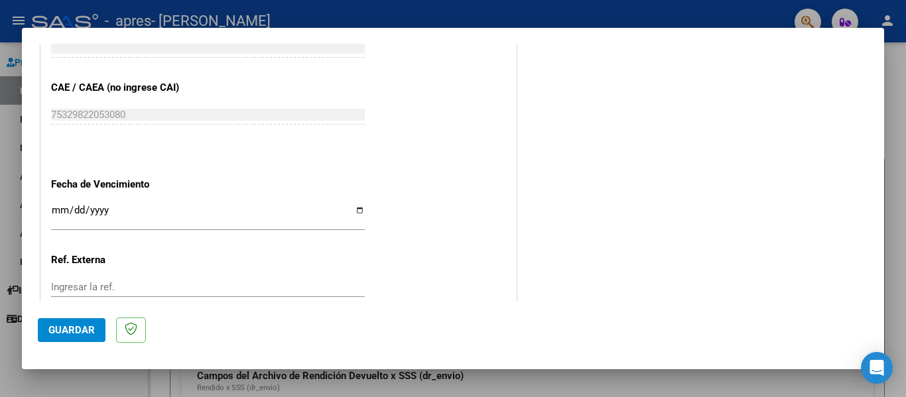
type input "202507"
click at [60, 207] on input "Ingresar la fecha" at bounding box center [208, 215] width 314 height 21
type input "[DATE]"
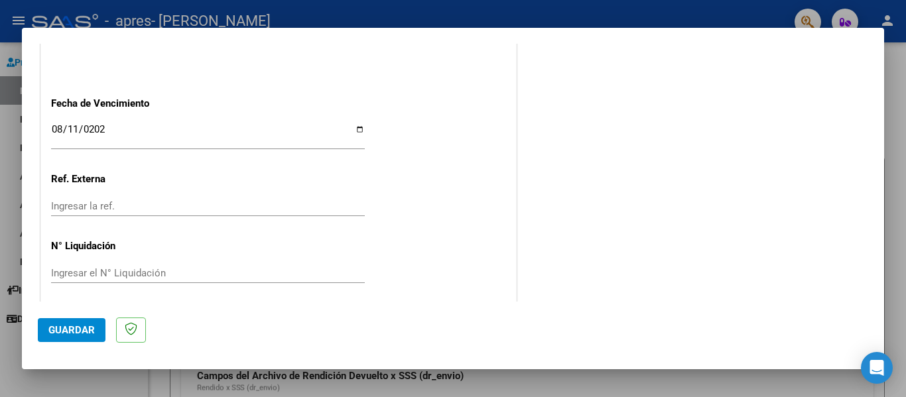
scroll to position [885, 0]
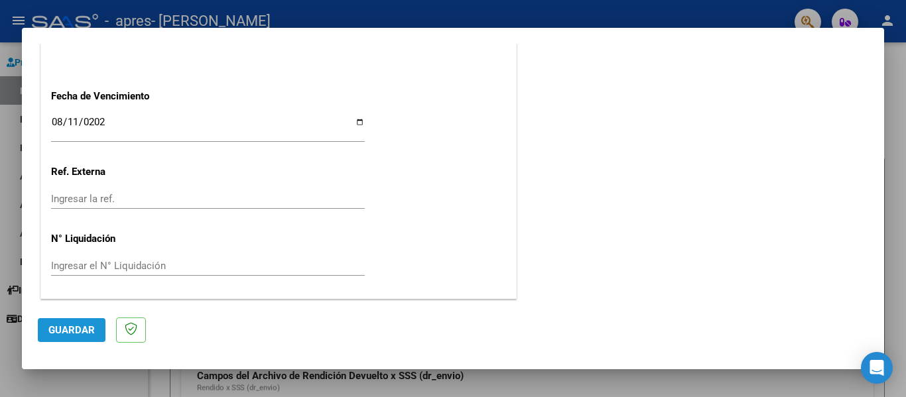
click at [84, 325] on span "Guardar" at bounding box center [71, 330] width 46 height 12
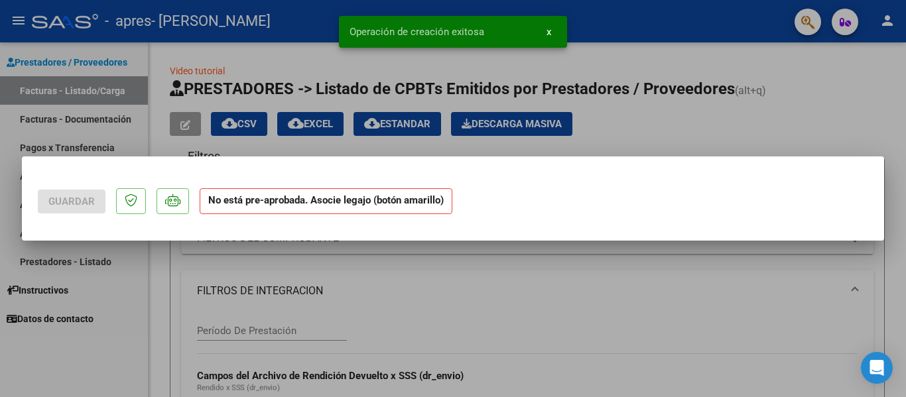
scroll to position [0, 0]
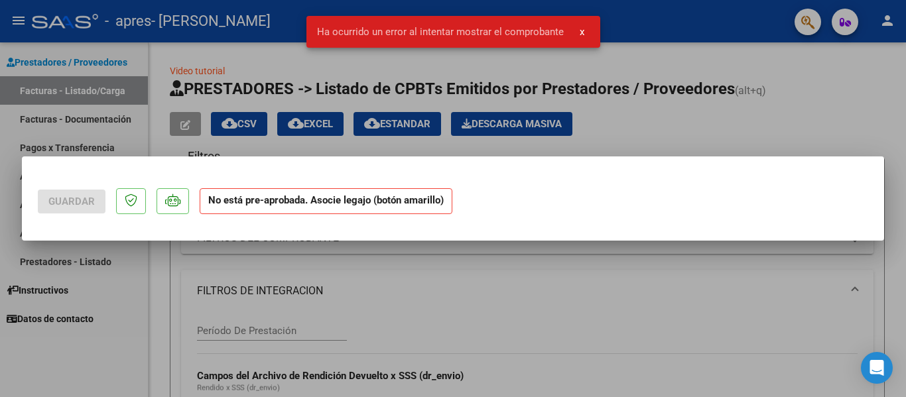
click at [505, 192] on mat-dialog-actions "Guardar No está pre-aprobada. Asocie legajo (botón amarillo)" at bounding box center [453, 199] width 831 height 52
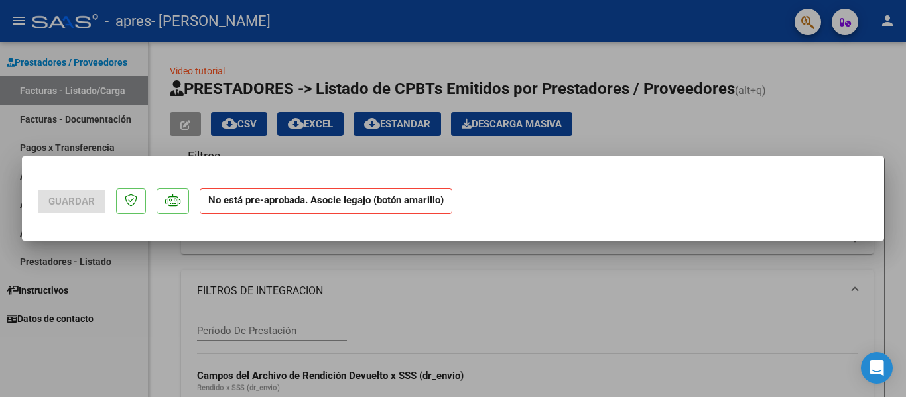
click at [632, 150] on div at bounding box center [453, 198] width 906 height 397
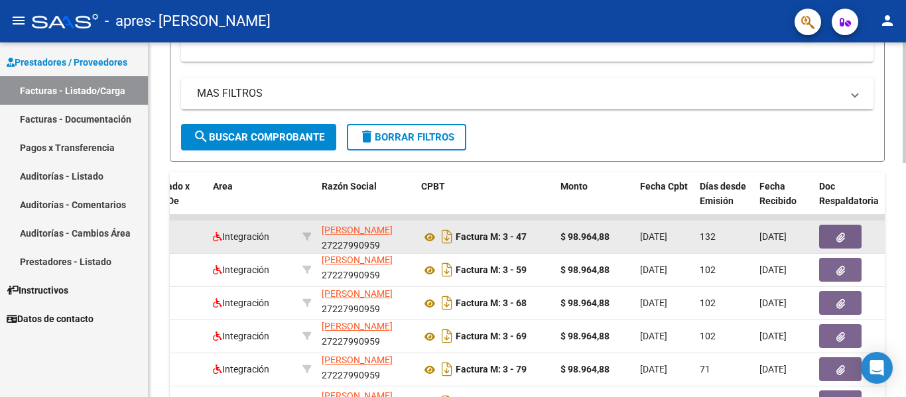
scroll to position [464, 0]
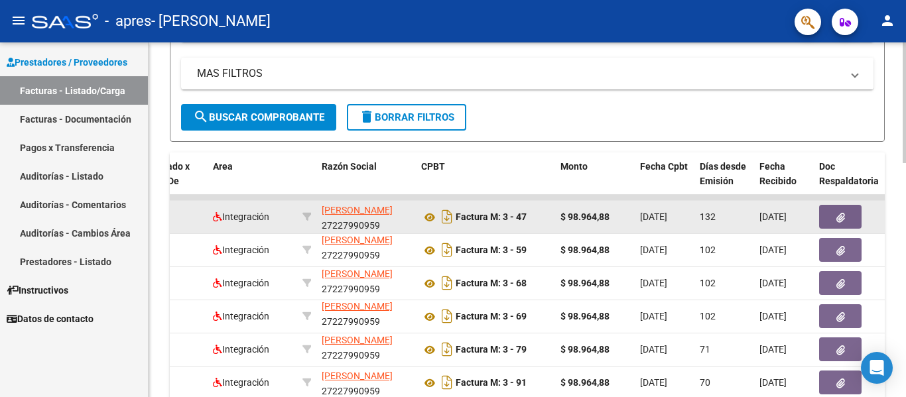
click at [834, 222] on button "button" at bounding box center [840, 217] width 42 height 24
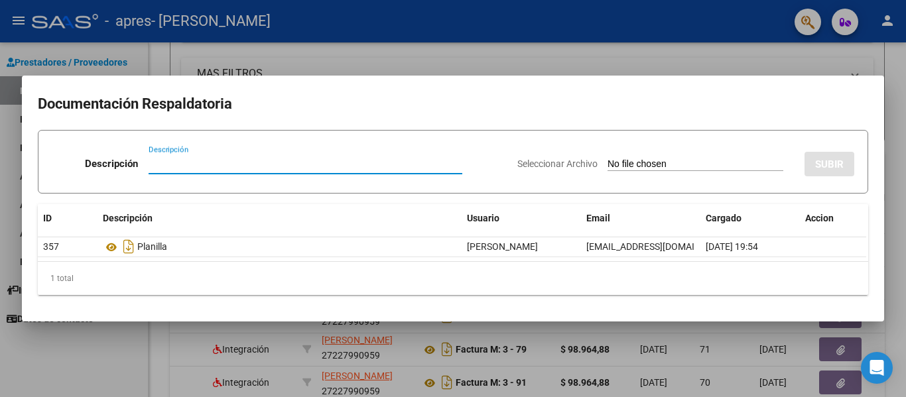
click at [650, 68] on div at bounding box center [453, 198] width 906 height 397
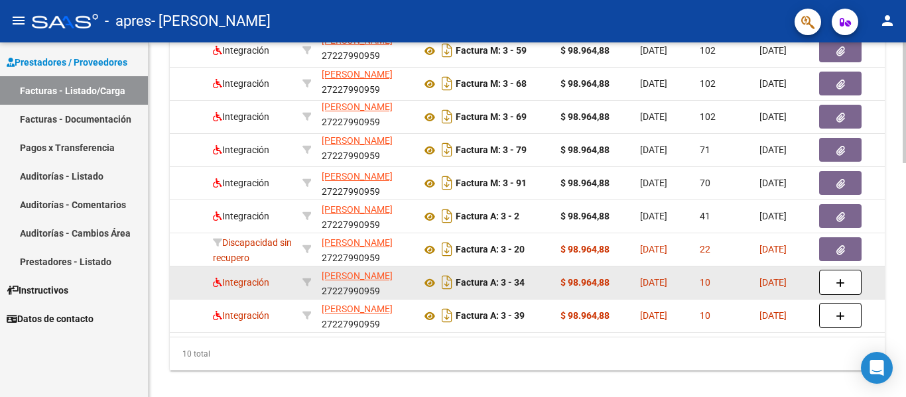
scroll to position [691, 0]
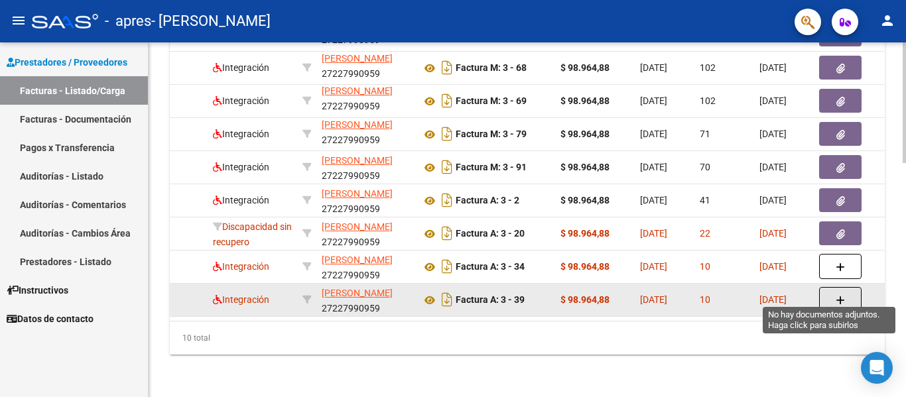
click at [842, 296] on icon "button" at bounding box center [840, 301] width 9 height 10
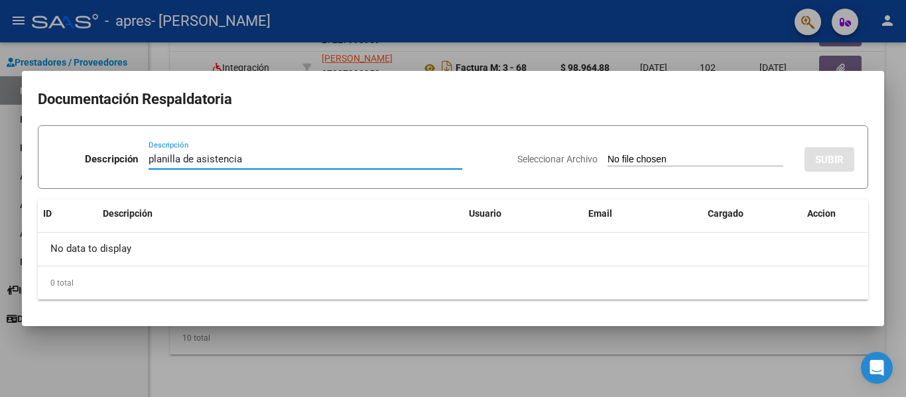
type input "planilla de asistencia"
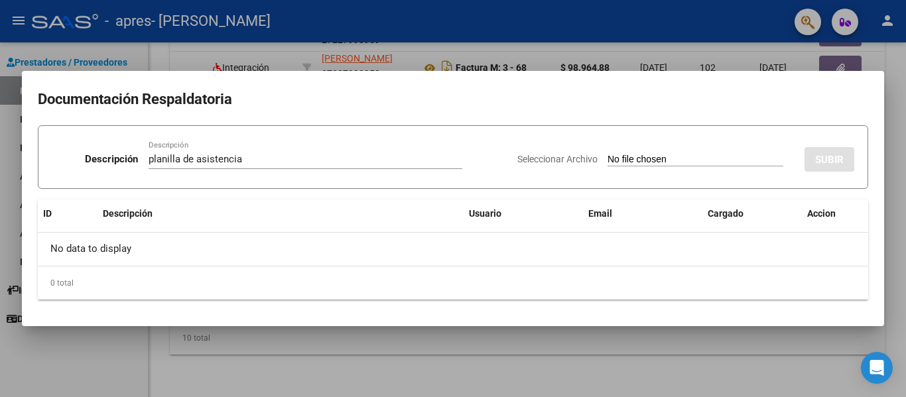
click at [623, 157] on input "Seleccionar Archivo" at bounding box center [696, 160] width 176 height 13
type input "C:\fakepath\Julio asistencia [PERSON_NAME].pdf"
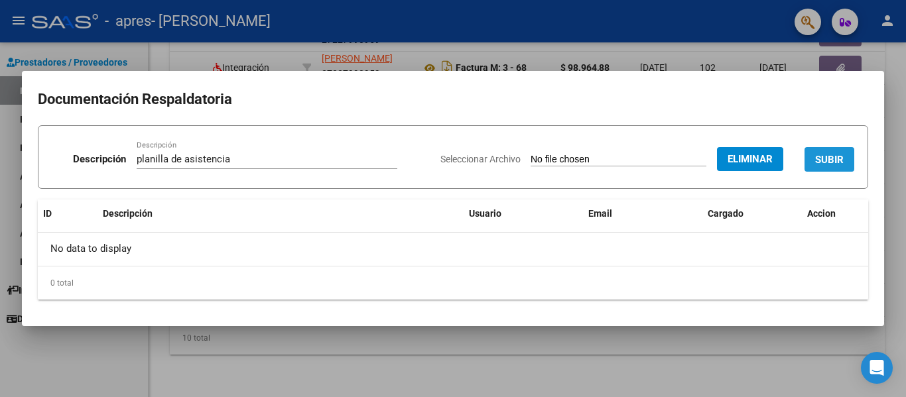
click at [825, 158] on span "SUBIR" at bounding box center [830, 160] width 29 height 12
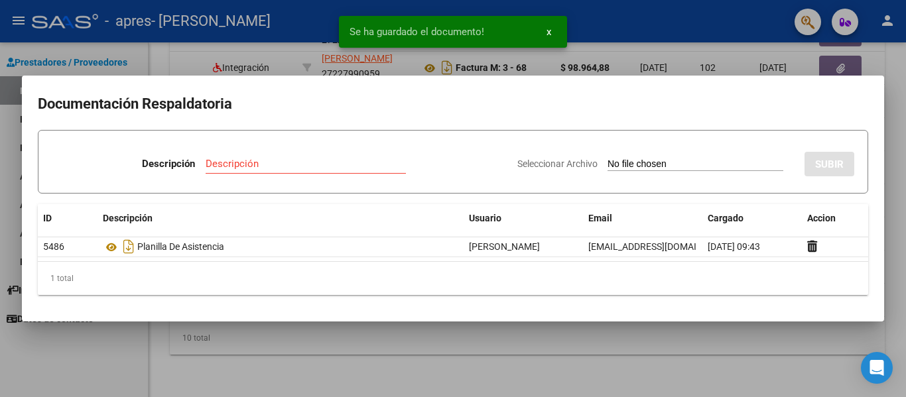
click at [174, 64] on div at bounding box center [453, 198] width 906 height 397
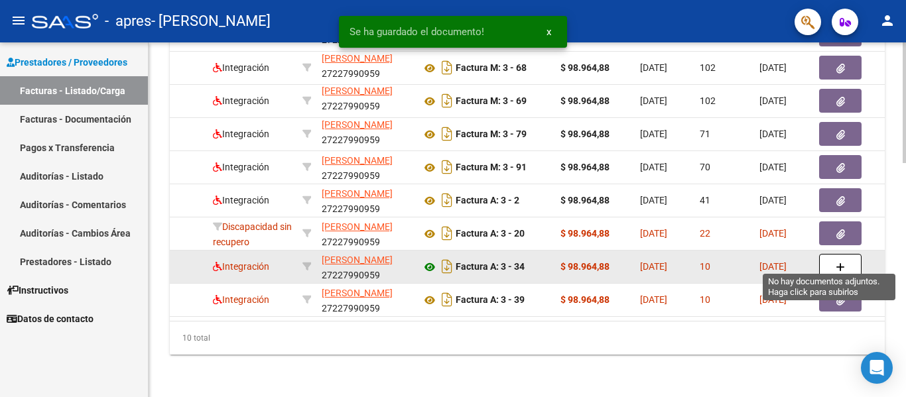
click at [426, 259] on icon at bounding box center [429, 267] width 17 height 16
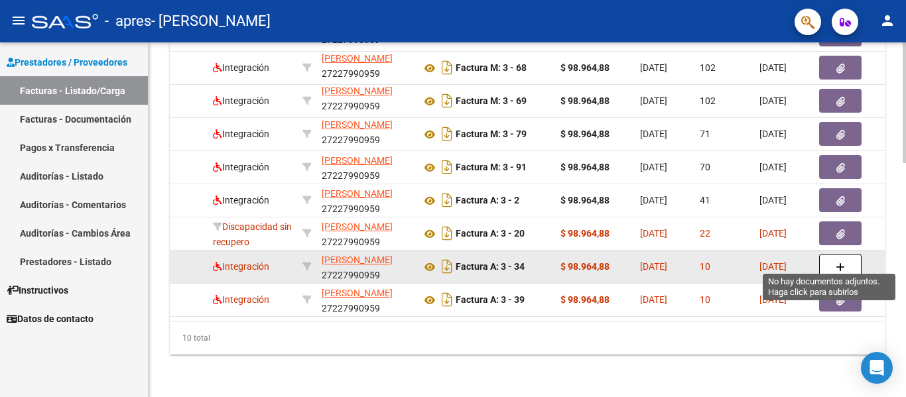
click at [847, 254] on button "button" at bounding box center [840, 266] width 42 height 25
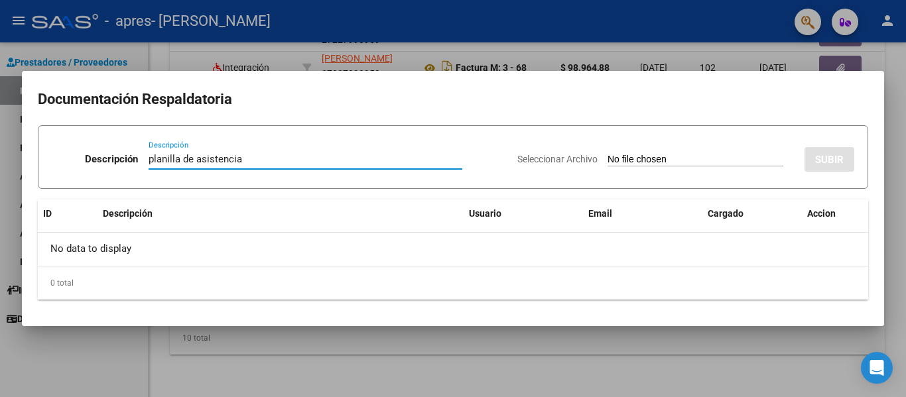
type input "planilla de asistencia"
click at [626, 159] on input "Seleccionar Archivo" at bounding box center [696, 160] width 176 height 13
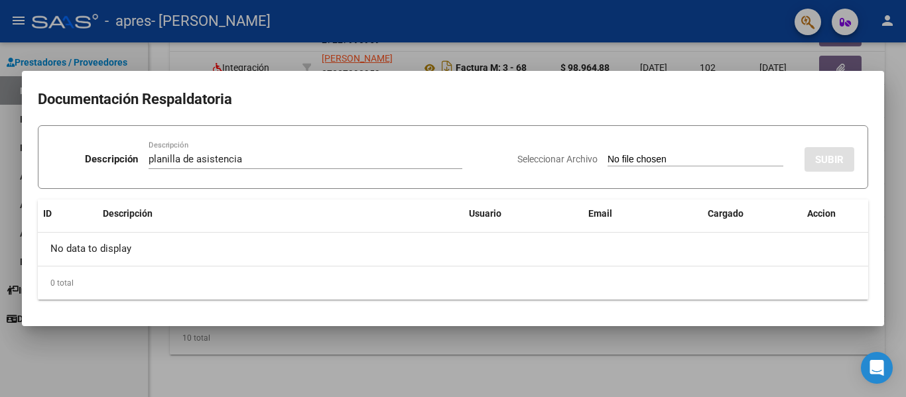
type input "C:\fakepath\Asistencia [PERSON_NAME].pdf"
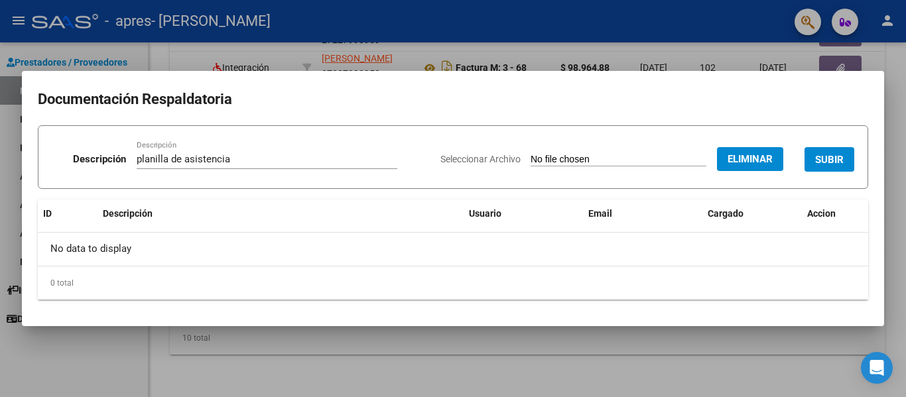
click at [824, 154] on span "SUBIR" at bounding box center [830, 160] width 29 height 12
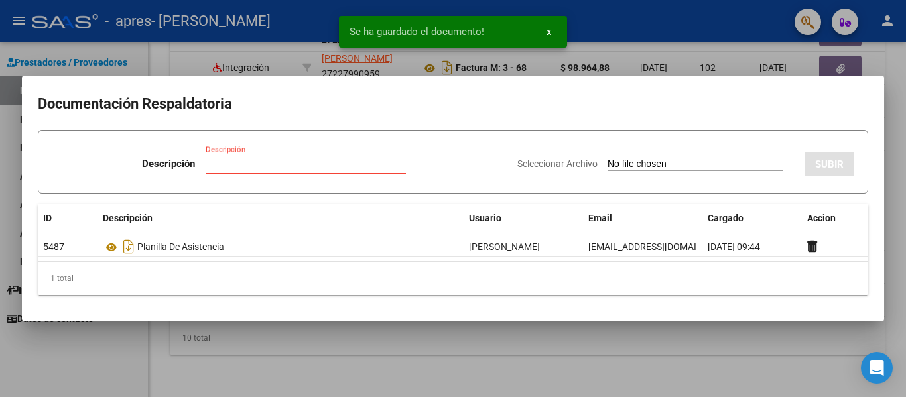
click at [225, 165] on input "Descripción" at bounding box center [306, 164] width 200 height 12
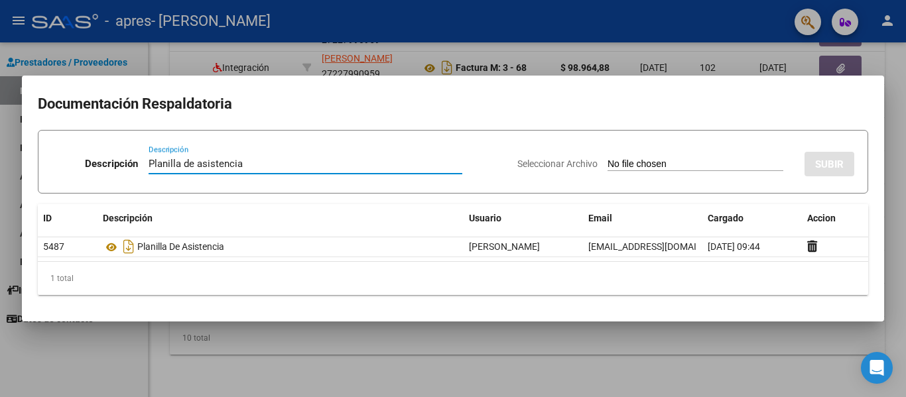
type input "Planilla de asistencia"
click at [561, 344] on div at bounding box center [453, 198] width 906 height 397
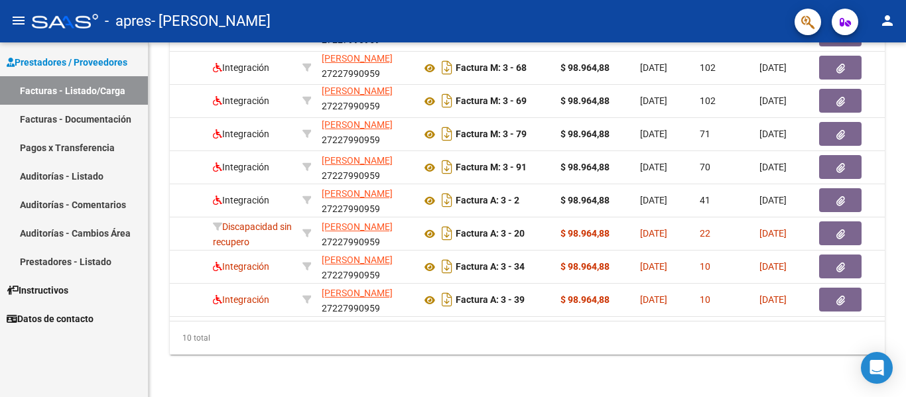
scroll to position [359, 0]
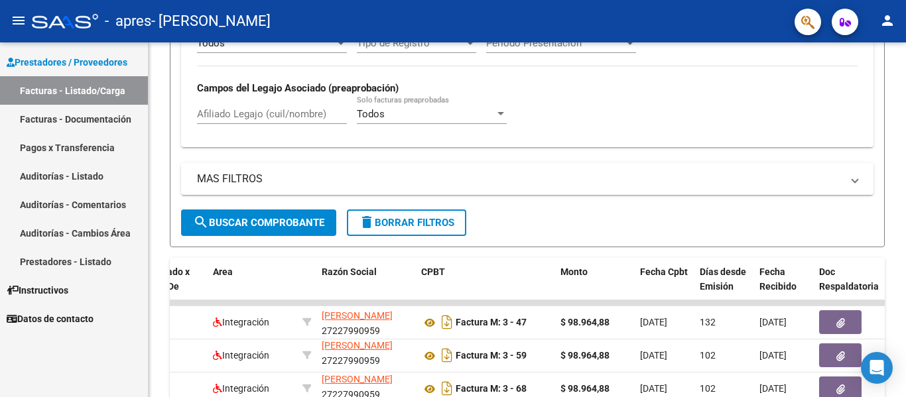
click at [886, 19] on mat-icon "person" at bounding box center [888, 21] width 16 height 16
